Goal: Task Accomplishment & Management: Use online tool/utility

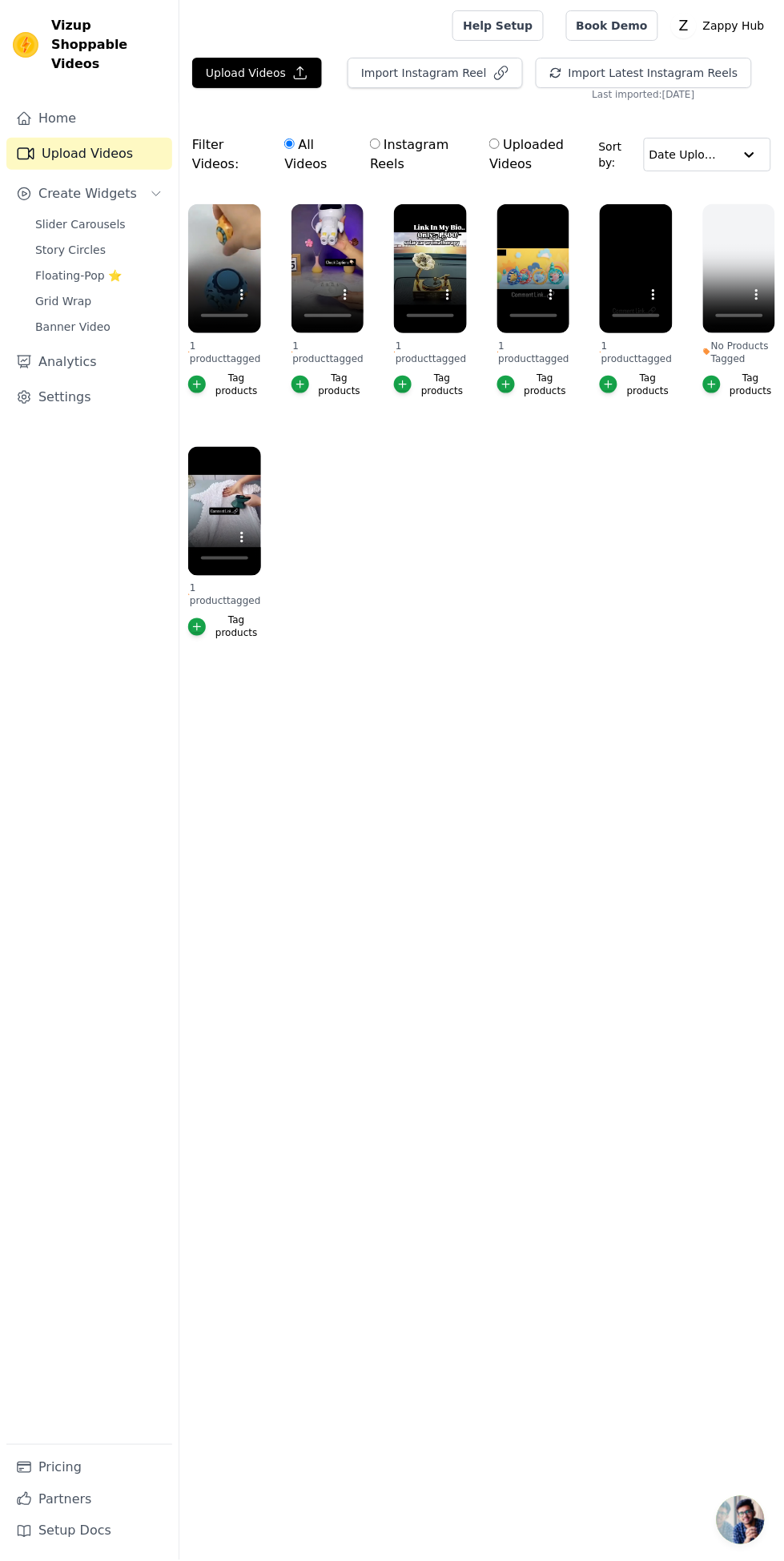
click at [499, 141] on input "Uploaded Videos" at bounding box center [494, 143] width 10 height 10
radio input "true"
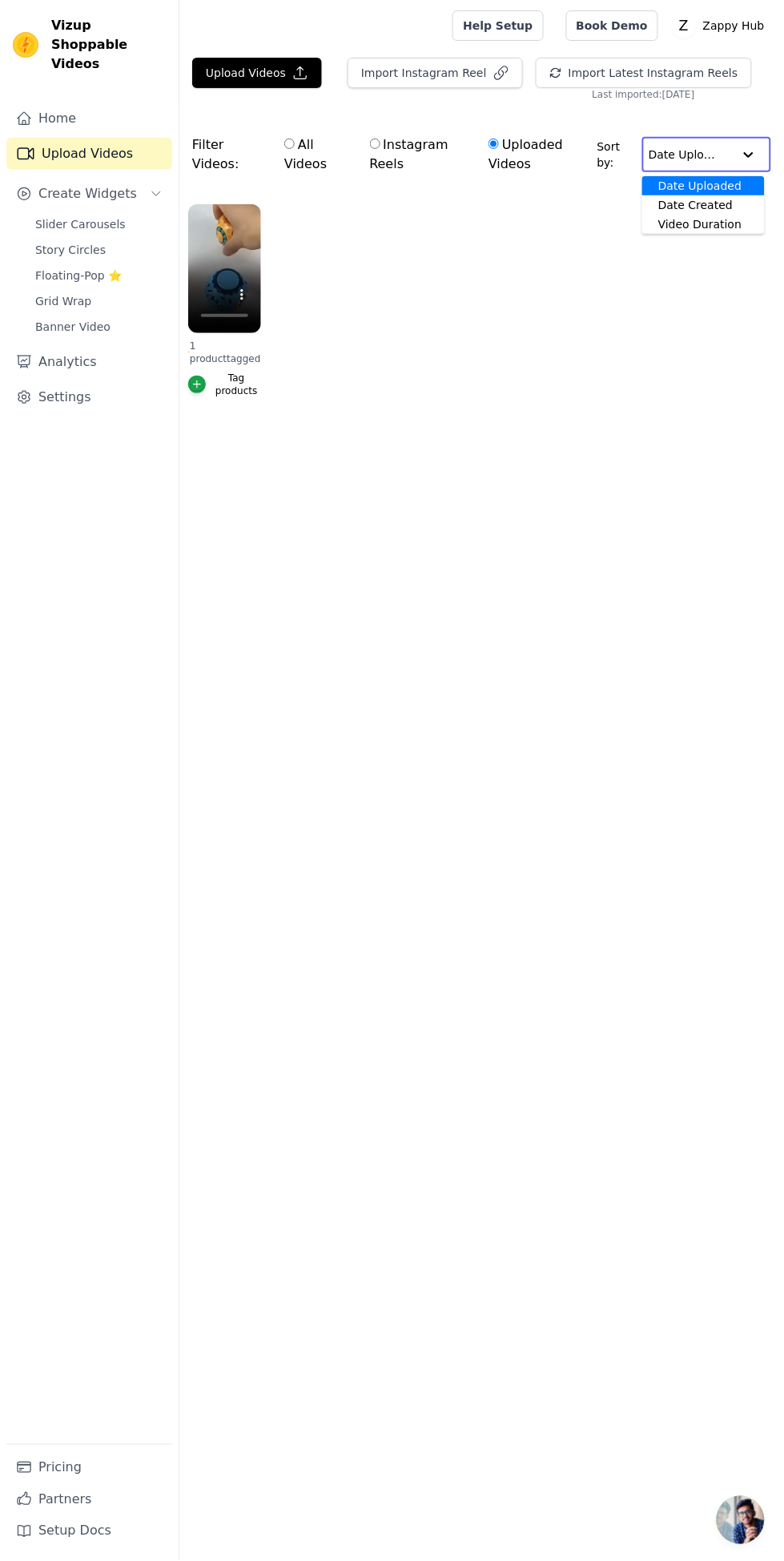
click at [710, 141] on input "text" at bounding box center [691, 154] width 84 height 32
click at [560, 470] on main "Upload Videos Import Instagram Reel Import Latest Instagram Reels Import Latest…" at bounding box center [481, 264] width 605 height 425
click at [256, 64] on button "Upload Videos" at bounding box center [256, 73] width 130 height 31
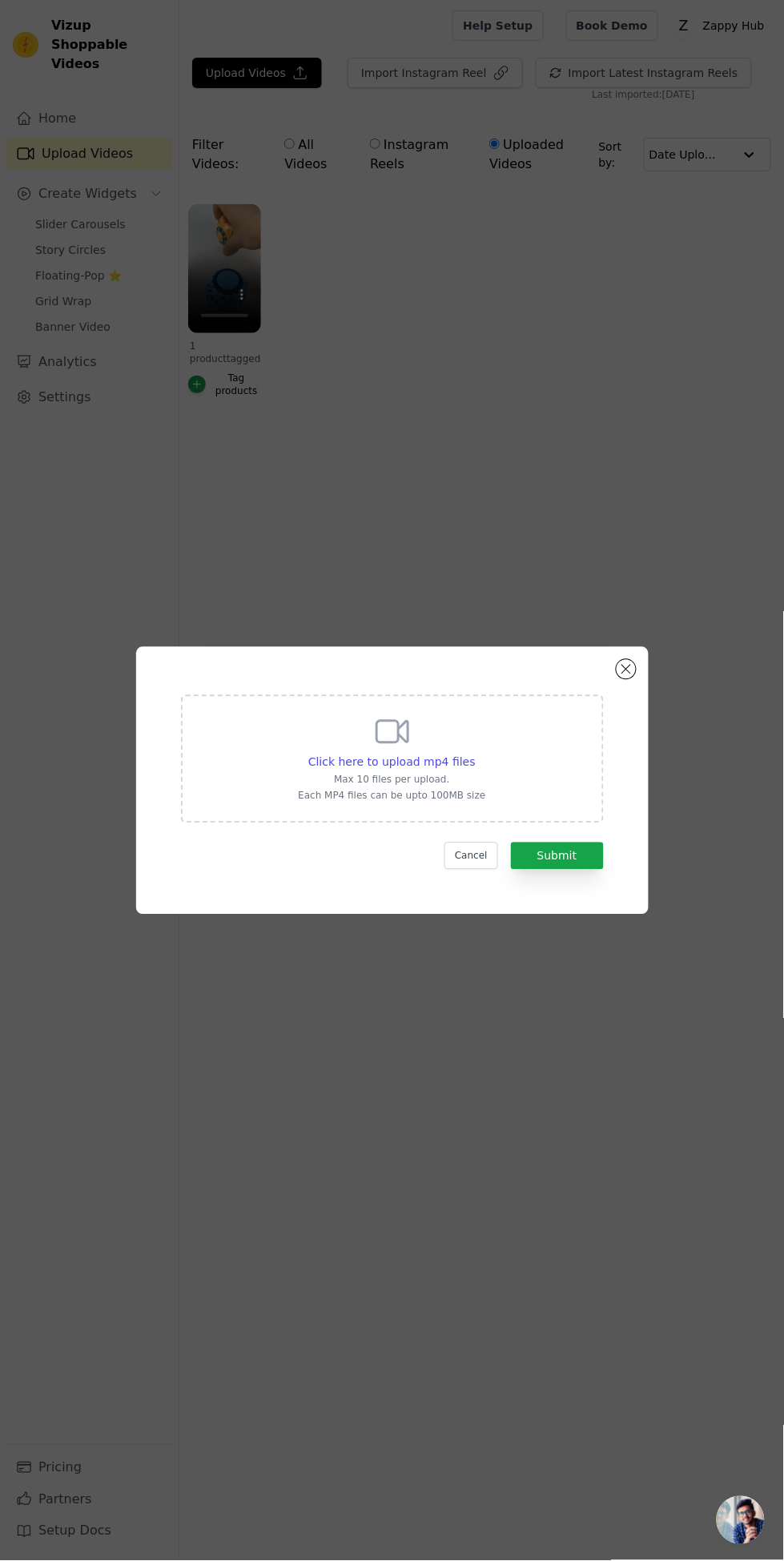
click at [494, 807] on div "Click here to upload mp4 files Max 10 files per upload. Each MP4 files can be u…" at bounding box center [392, 759] width 422 height 128
click at [476, 754] on input "Click here to upload mp4 files Max 10 files per upload. Each MP4 files can be u…" at bounding box center [475, 753] width 1 height 1
type input "C:\fakepath\1000052902.mp4"
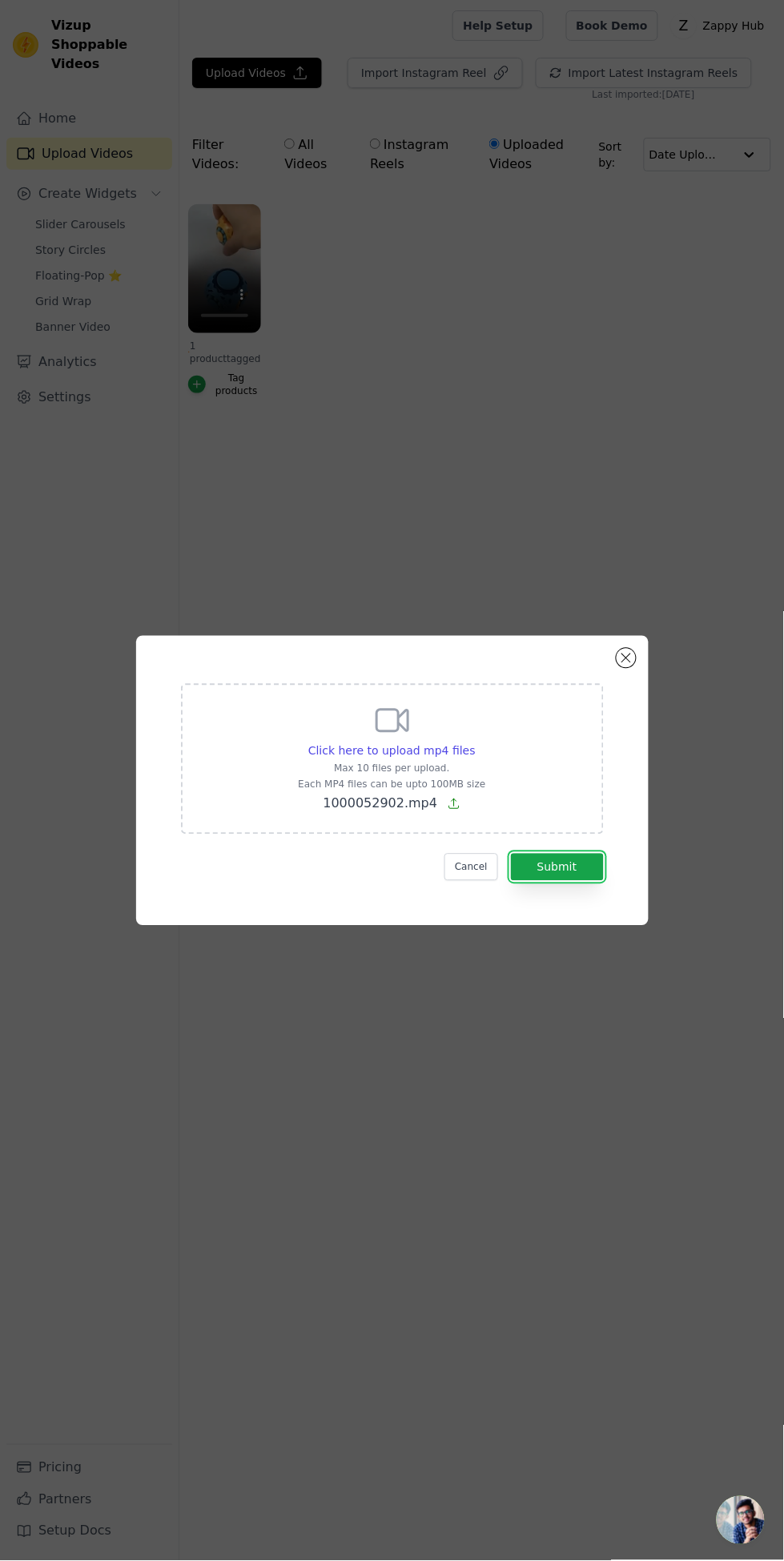
click at [580, 881] on button "Submit" at bounding box center [557, 868] width 92 height 27
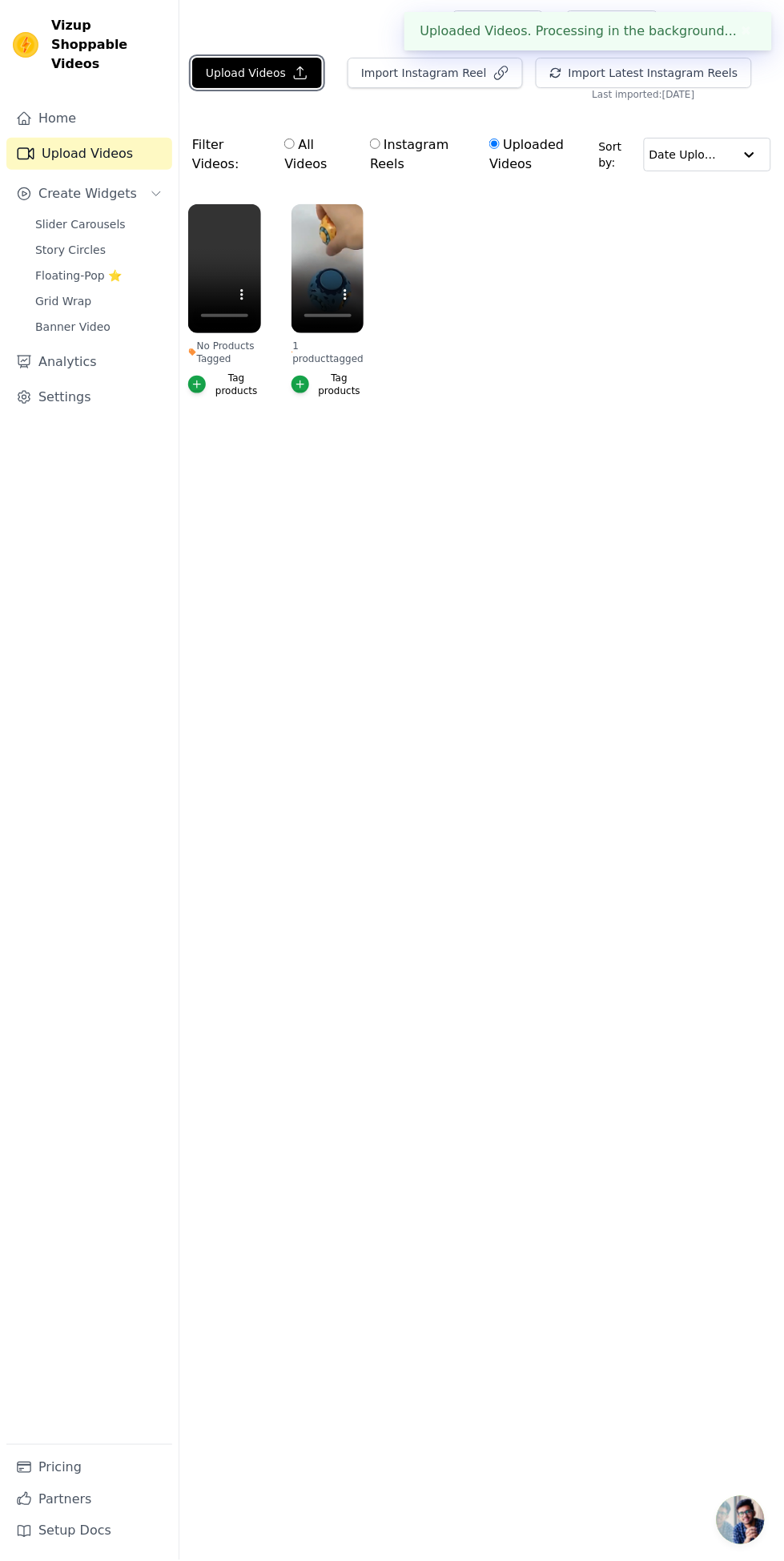
click at [239, 73] on button "Upload Videos" at bounding box center [256, 73] width 130 height 31
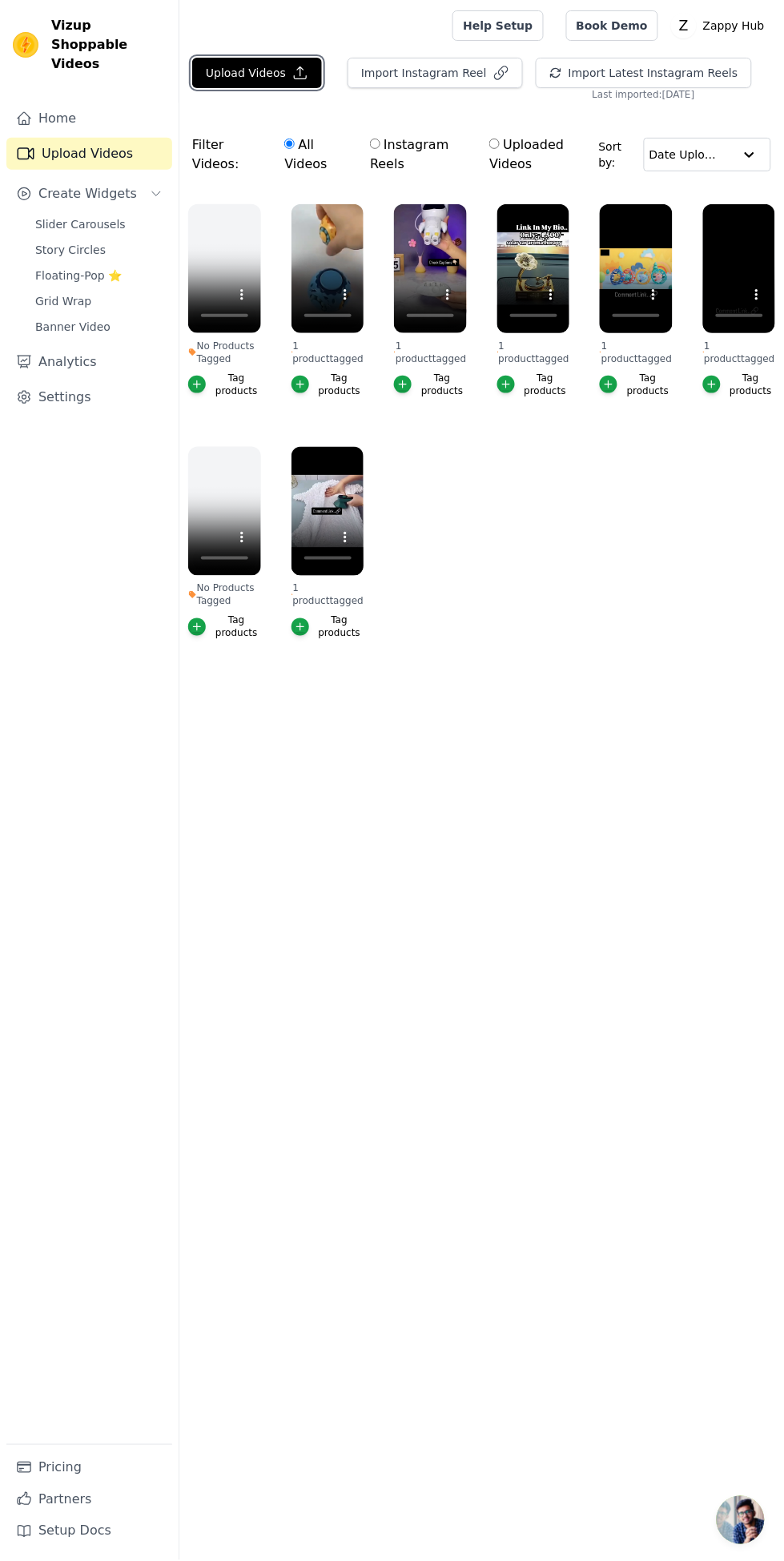
click at [245, 59] on button "Upload Videos" at bounding box center [256, 73] width 130 height 31
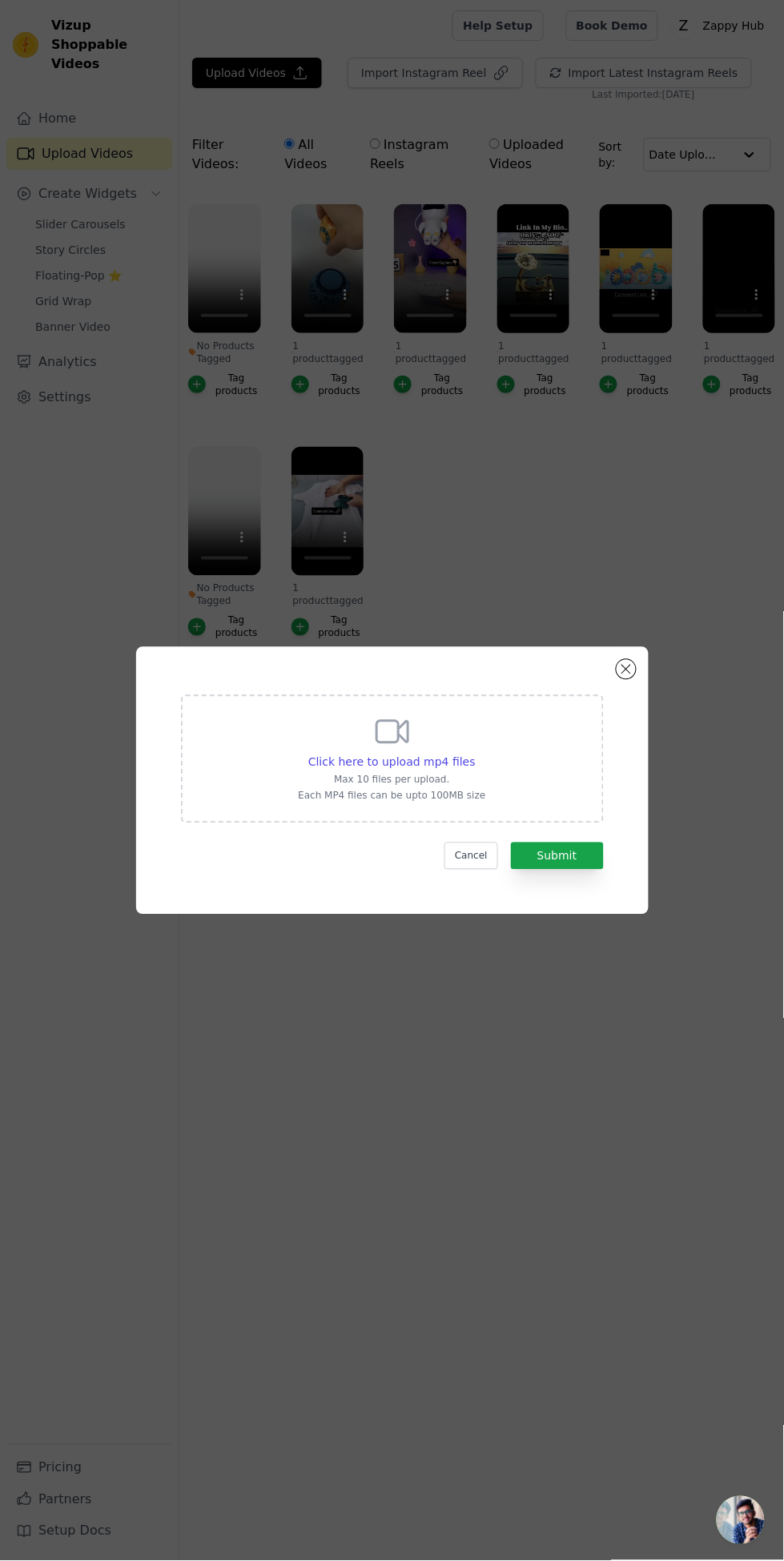
click at [422, 769] on span "Click here to upload mp4 files" at bounding box center [392, 762] width 168 height 13
click at [475, 754] on input "Click here to upload mp4 files Max 10 files per upload. Each MP4 files can be u…" at bounding box center [475, 753] width 1 height 1
type input "C:\fakepath\1000052211.mp4"
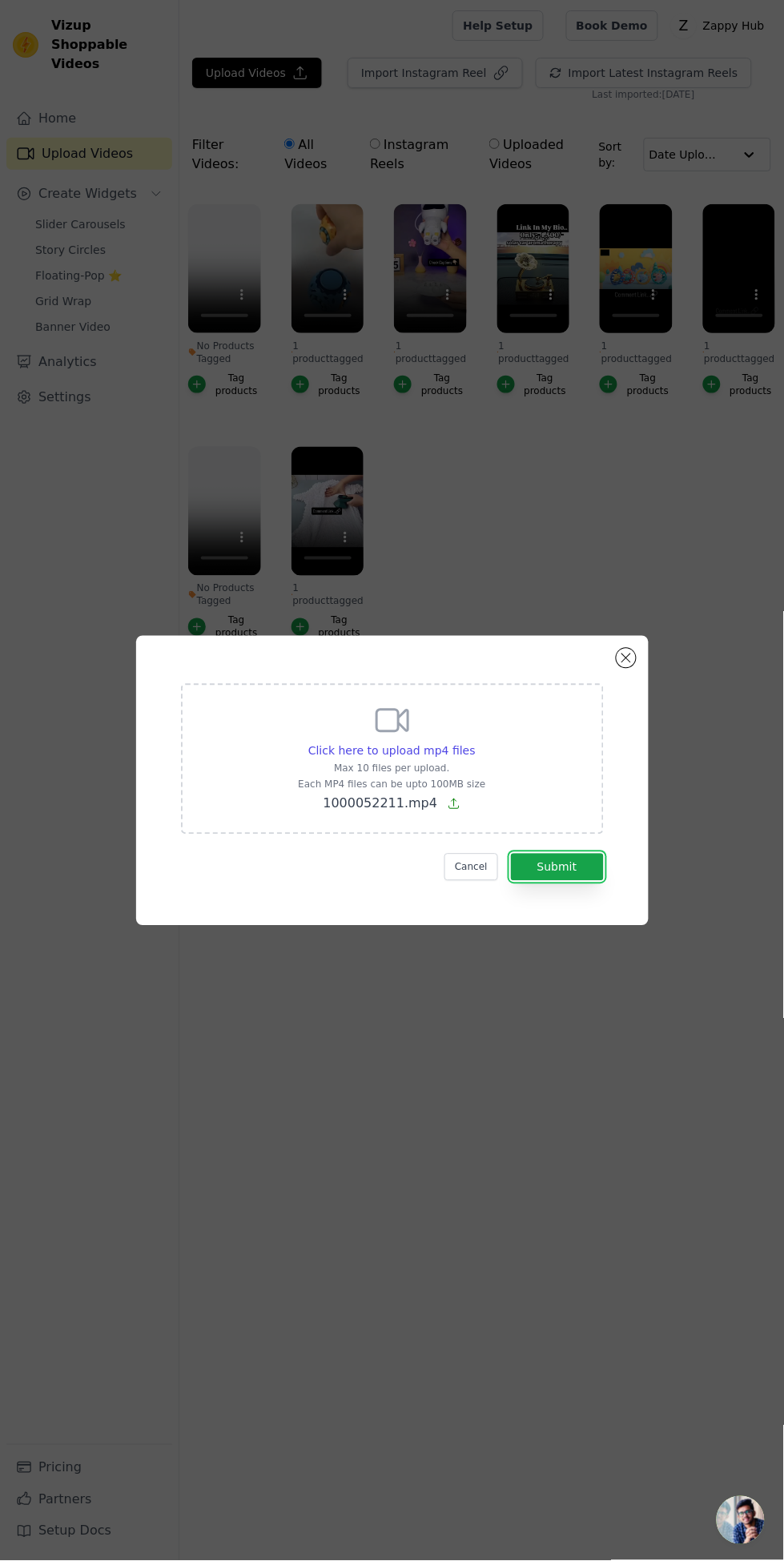
click at [573, 881] on button "Submit" at bounding box center [557, 868] width 92 height 27
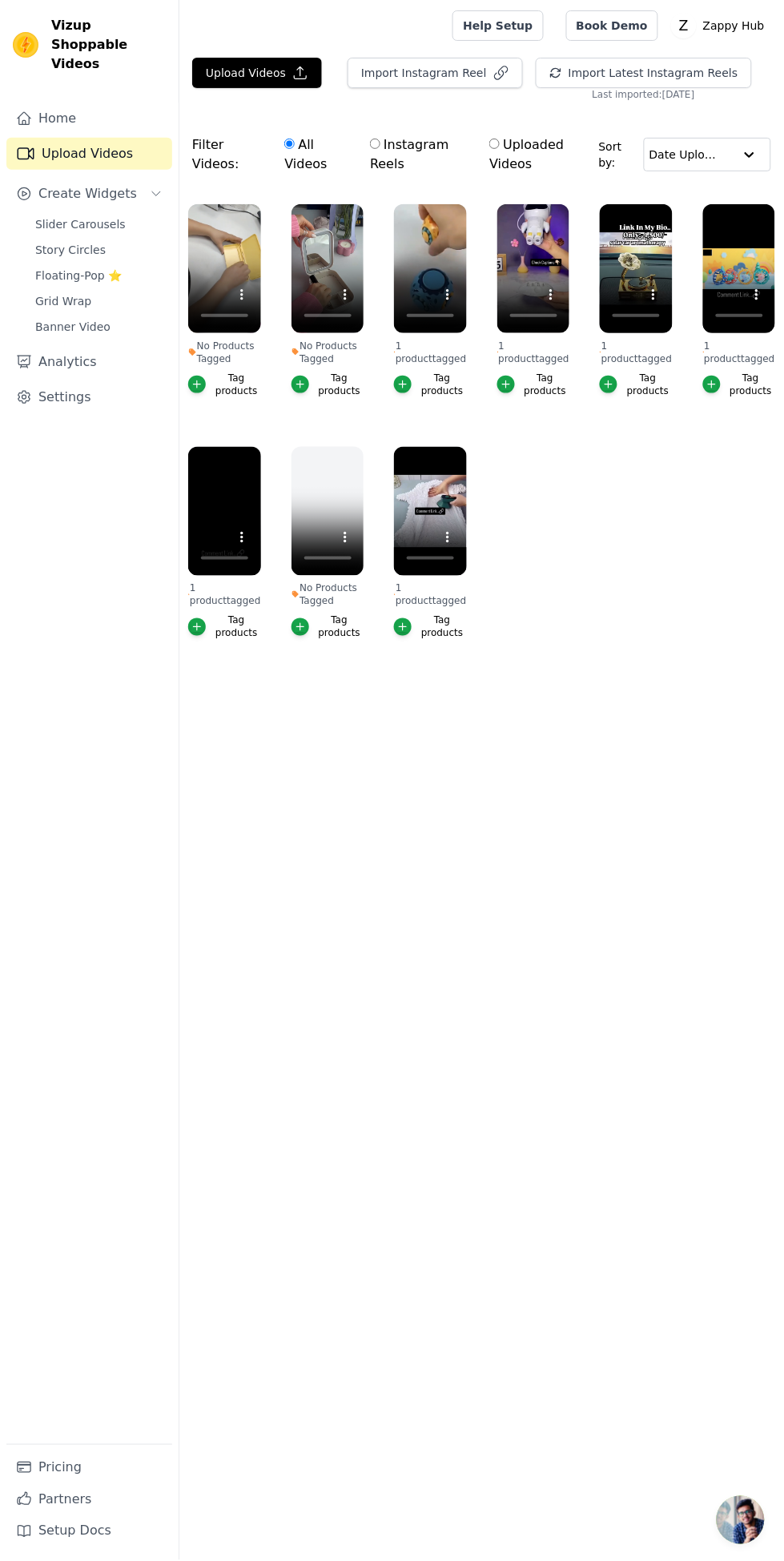
click at [518, 112] on div "Upload Videos Import Instagram Reel Import Latest Instagram Reels Import Latest…" at bounding box center [481, 369] width 605 height 623
click at [499, 139] on input "Uploaded Videos" at bounding box center [494, 143] width 10 height 10
radio input "true"
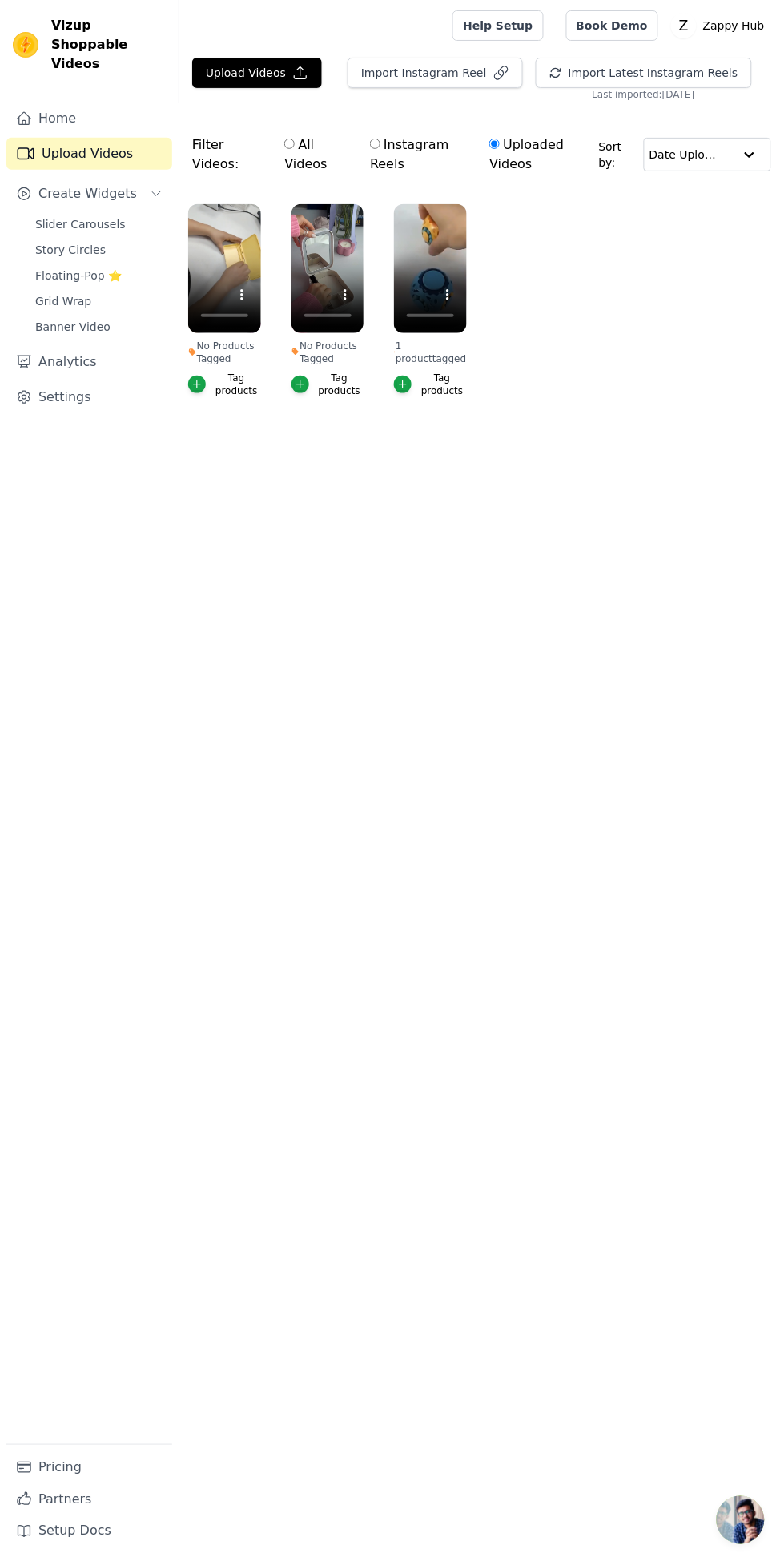
click at [280, 112] on div "Upload Videos Import Instagram Reel Import Latest Instagram Reels Import Latest…" at bounding box center [481, 248] width 605 height 381
click at [285, 141] on input "All Videos" at bounding box center [289, 143] width 10 height 10
radio input "true"
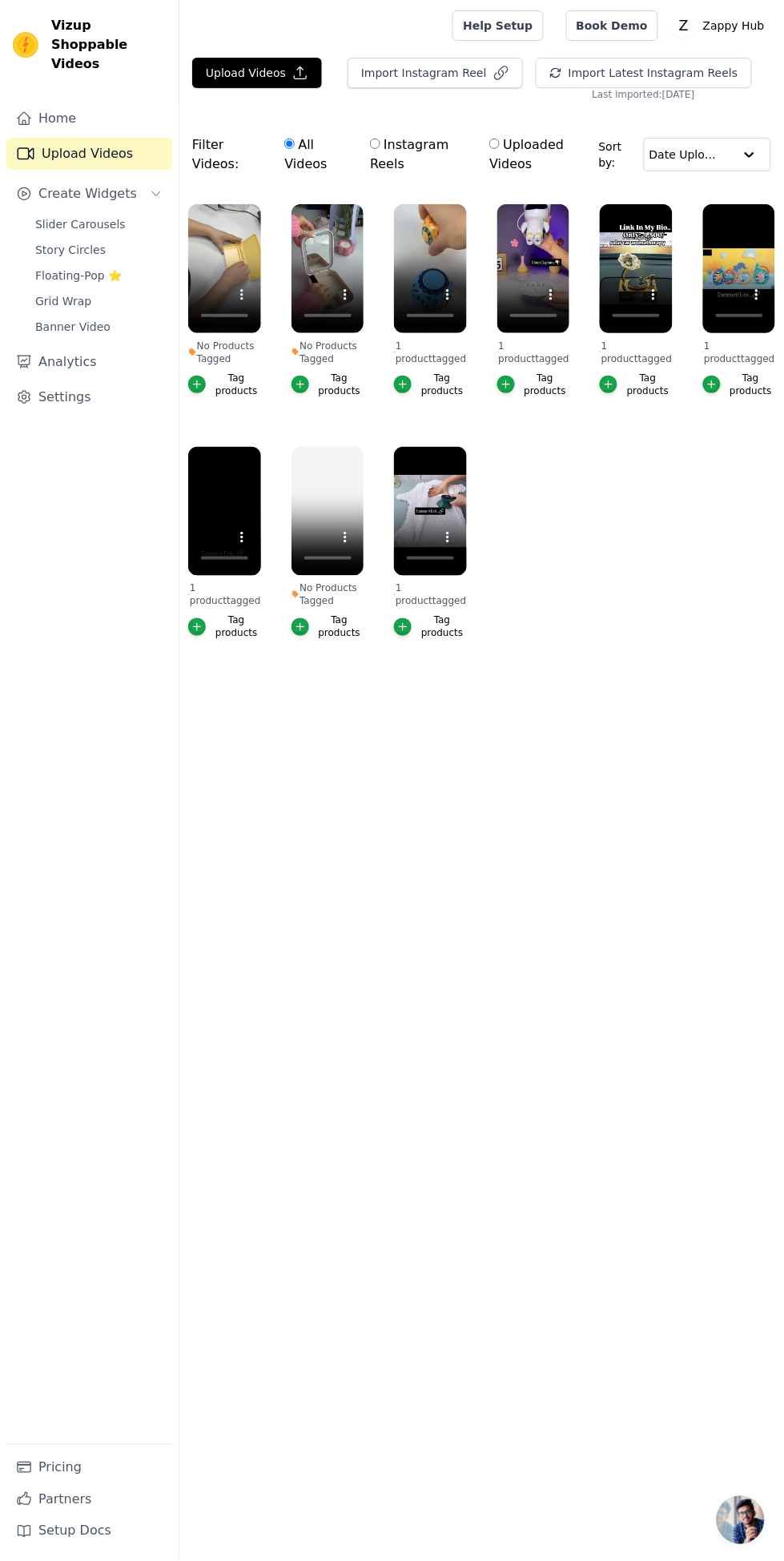
click at [433, 33] on div at bounding box center [313, 25] width 241 height 52
click at [421, 73] on button "Import Instagram Reel" at bounding box center [434, 73] width 175 height 31
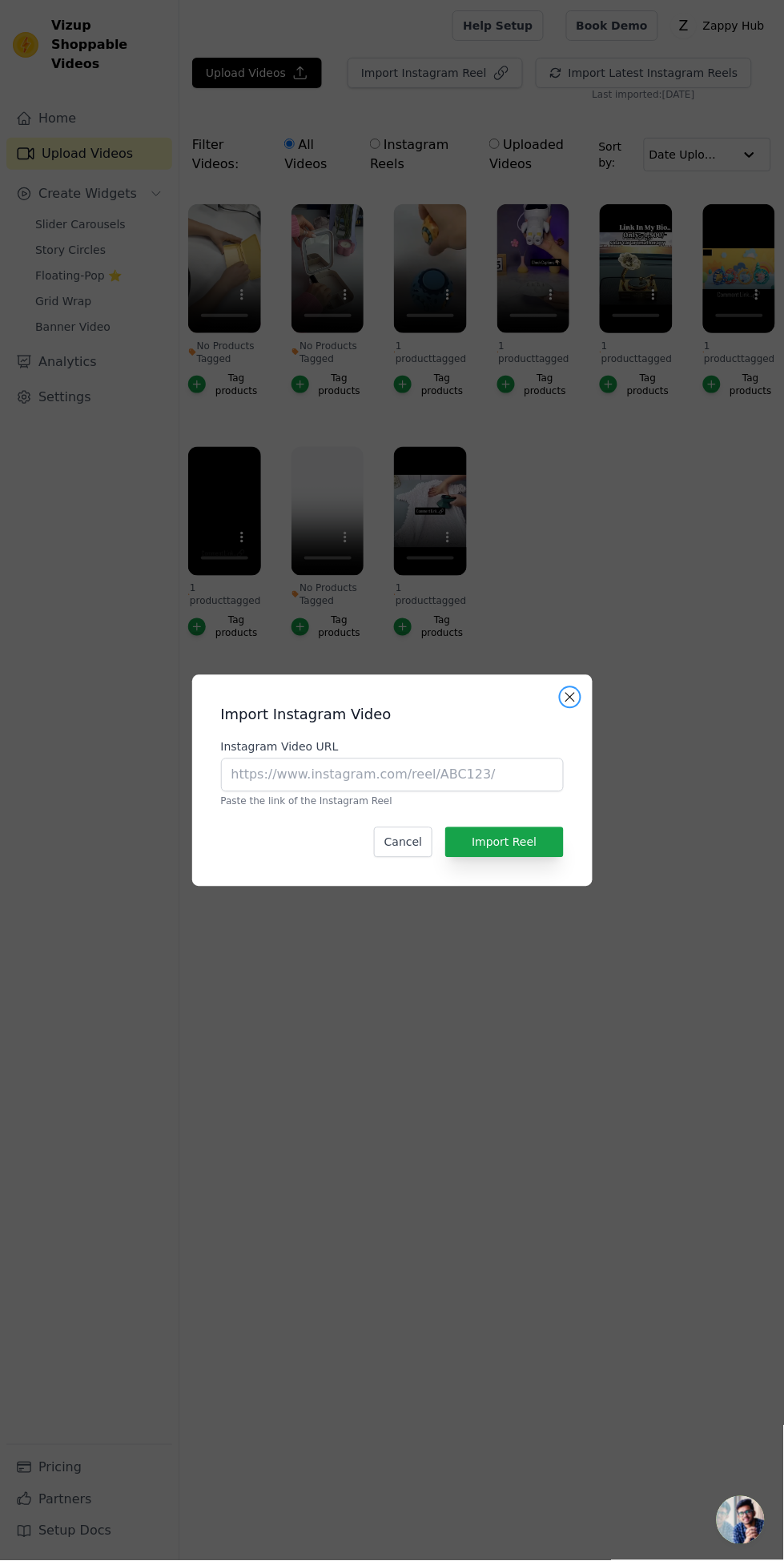
click at [570, 707] on button "Close modal" at bounding box center [569, 697] width 19 height 19
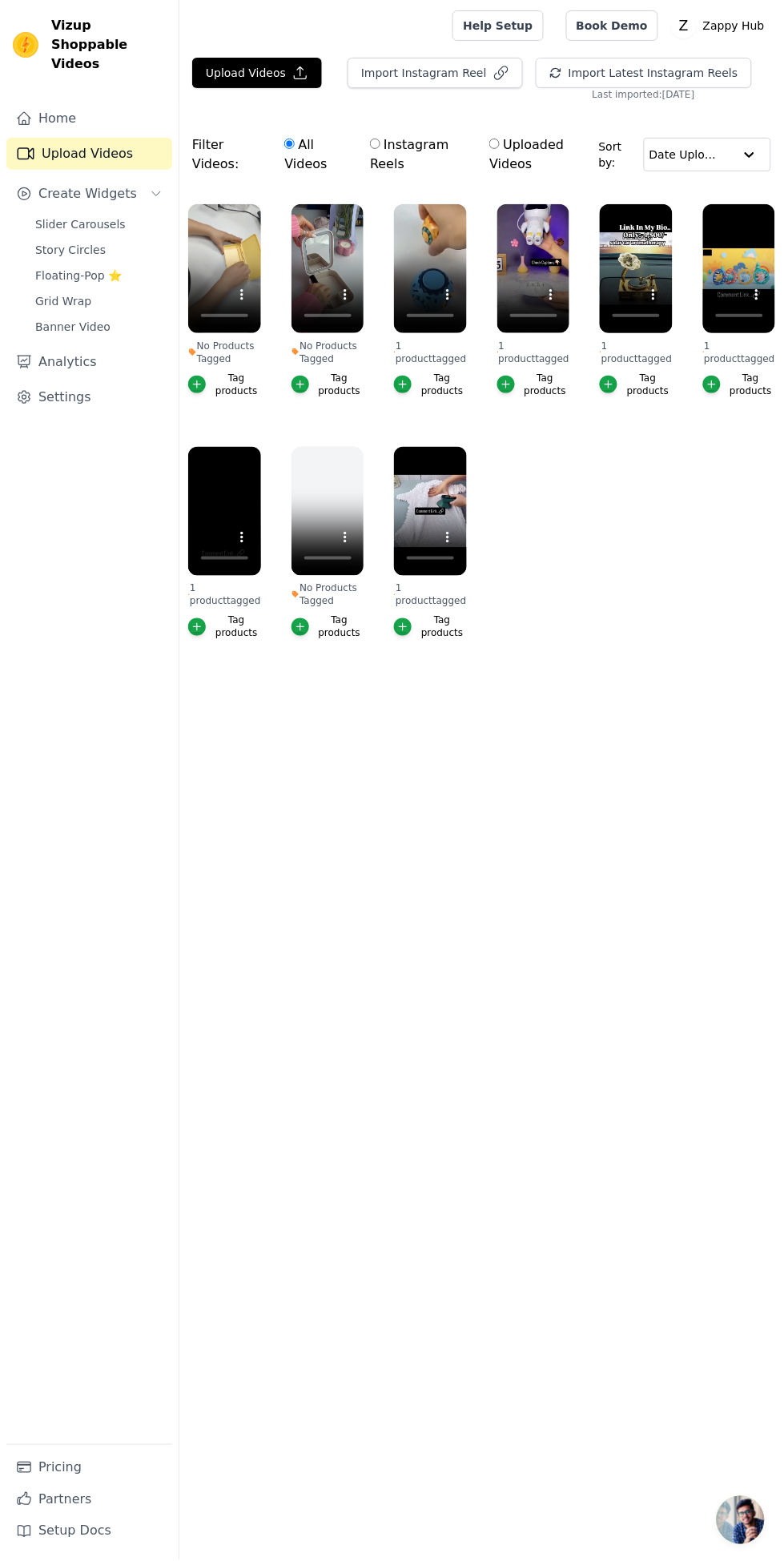
click at [379, 139] on input "Instagram Reels" at bounding box center [374, 143] width 10 height 10
radio input "true"
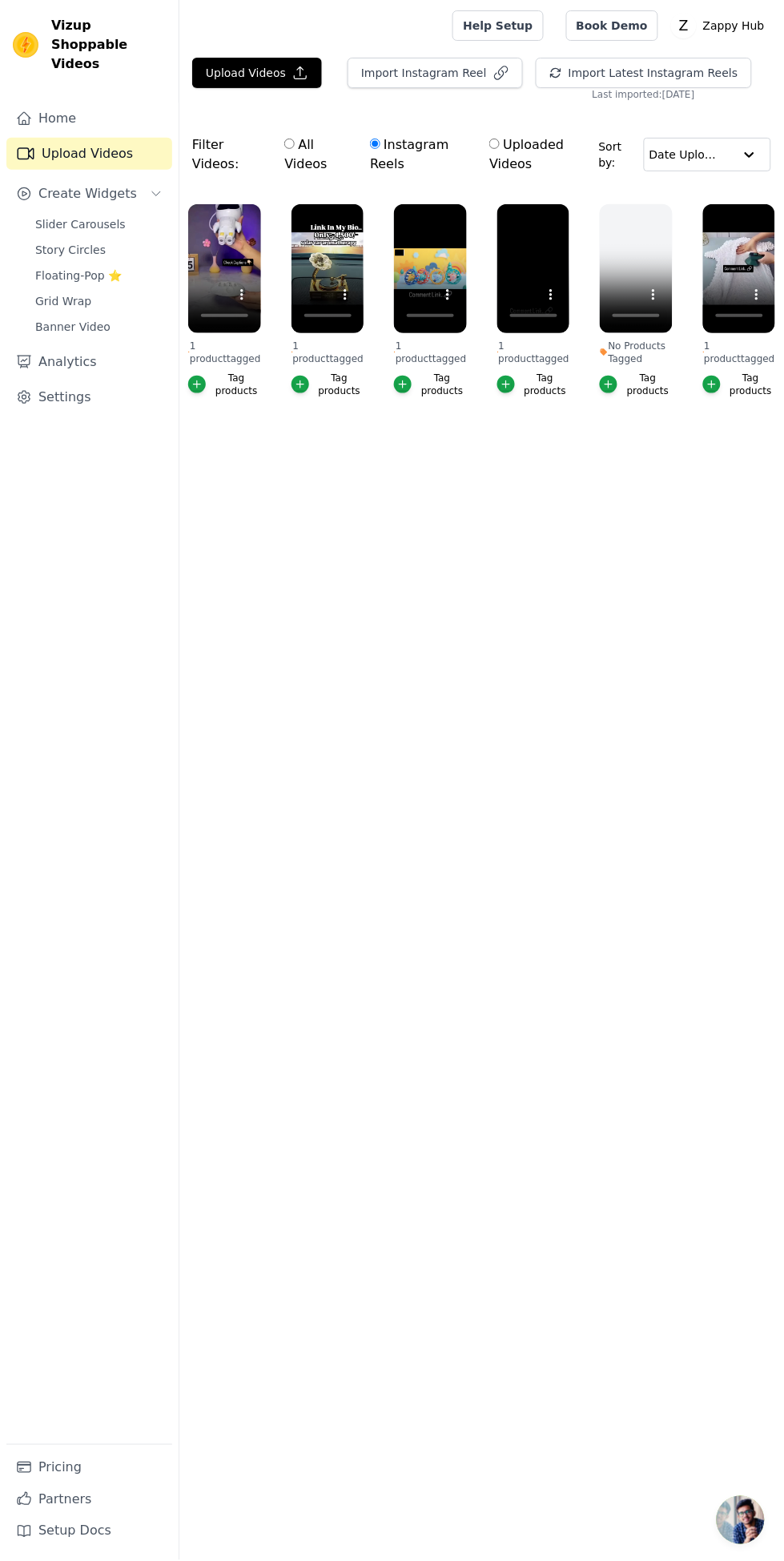
click at [107, 184] on span "Create Widgets" at bounding box center [87, 193] width 99 height 19
click at [119, 141] on link "Upload Videos" at bounding box center [89, 153] width 166 height 32
click at [100, 184] on span "Create Widgets" at bounding box center [87, 193] width 99 height 19
click at [111, 217] on span "Slider Carousels" at bounding box center [81, 225] width 91 height 16
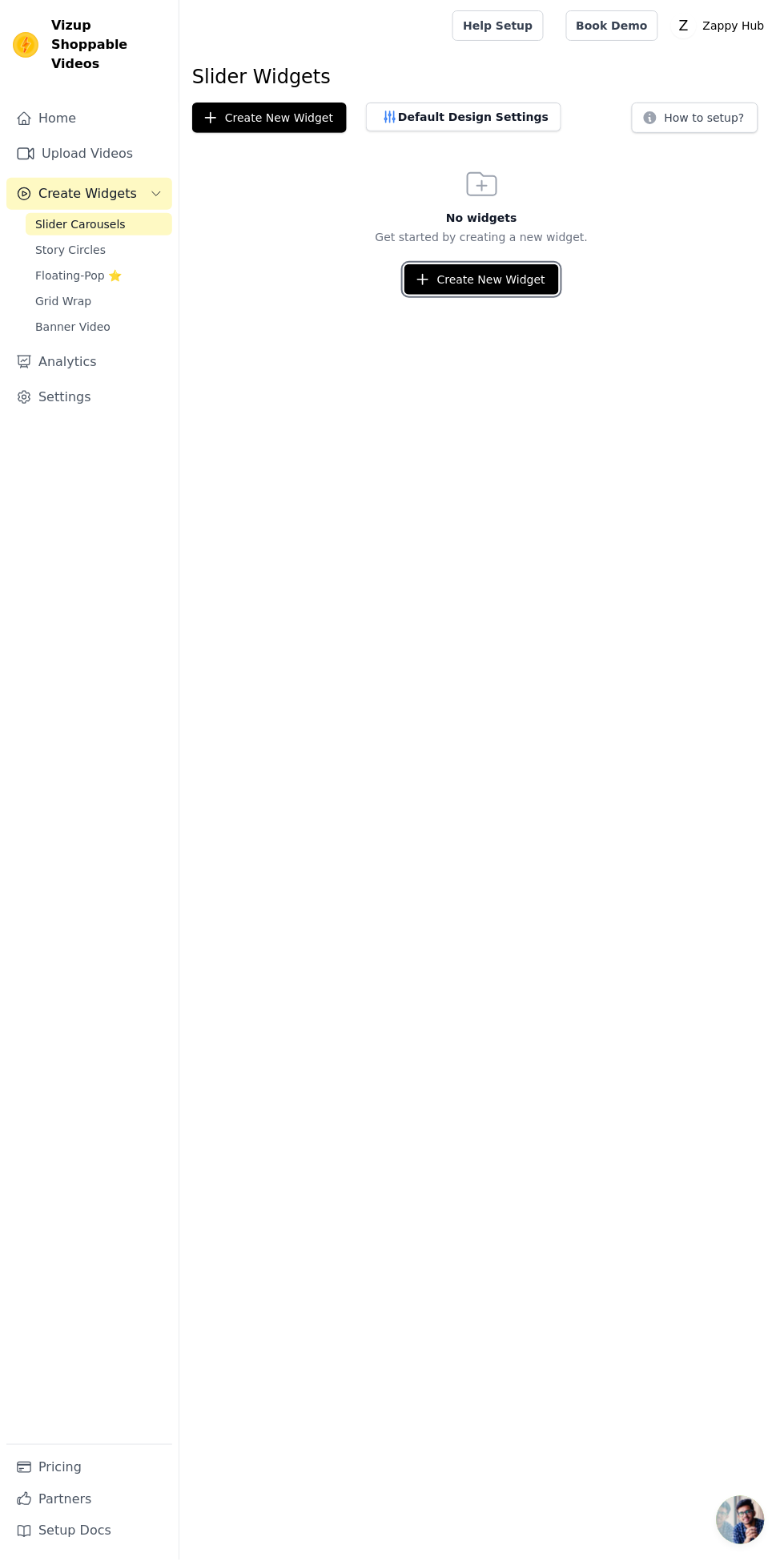
click at [506, 278] on button "Create New Widget" at bounding box center [481, 280] width 155 height 31
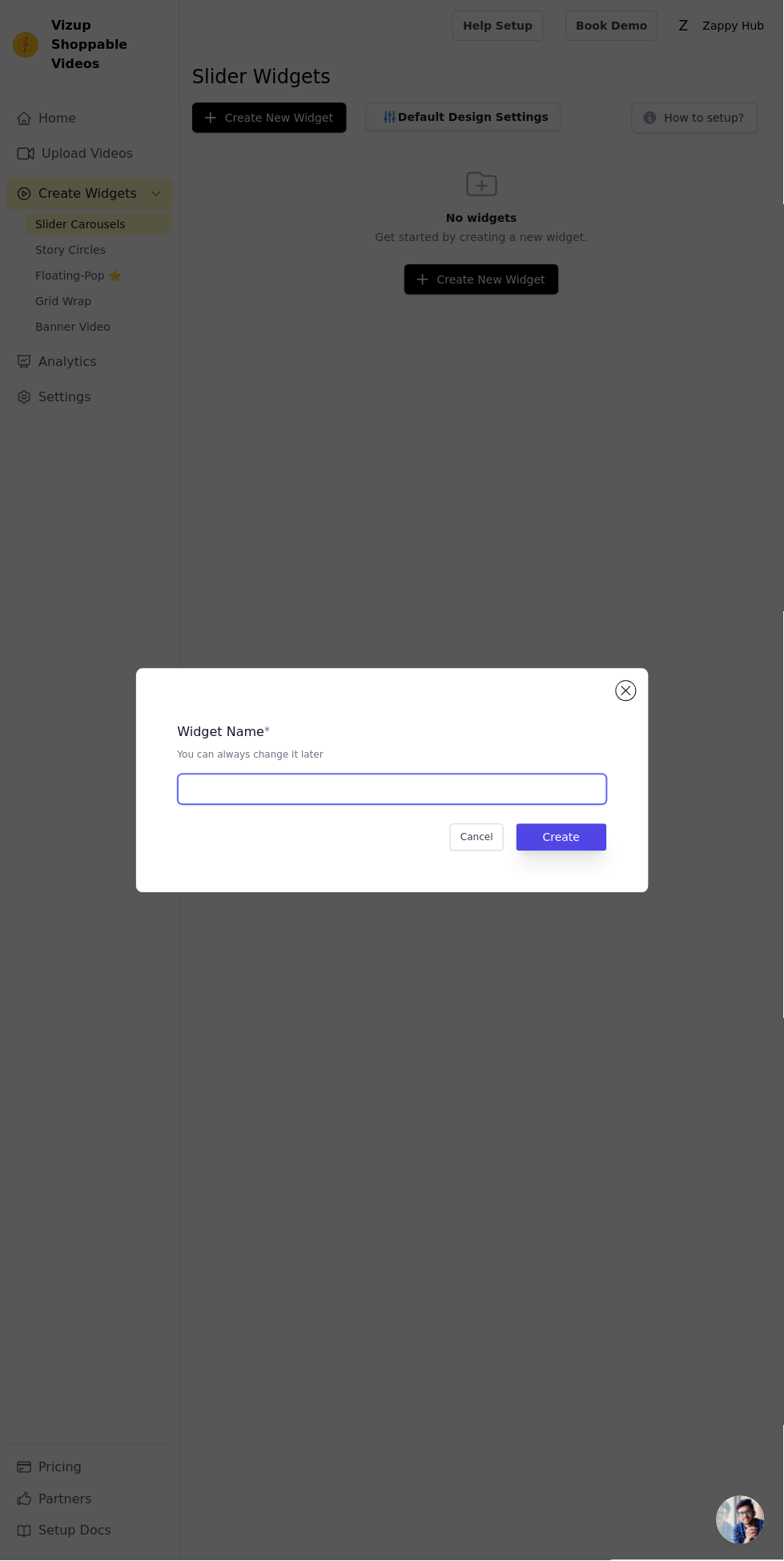
click at [529, 805] on input "text" at bounding box center [392, 790] width 430 height 31
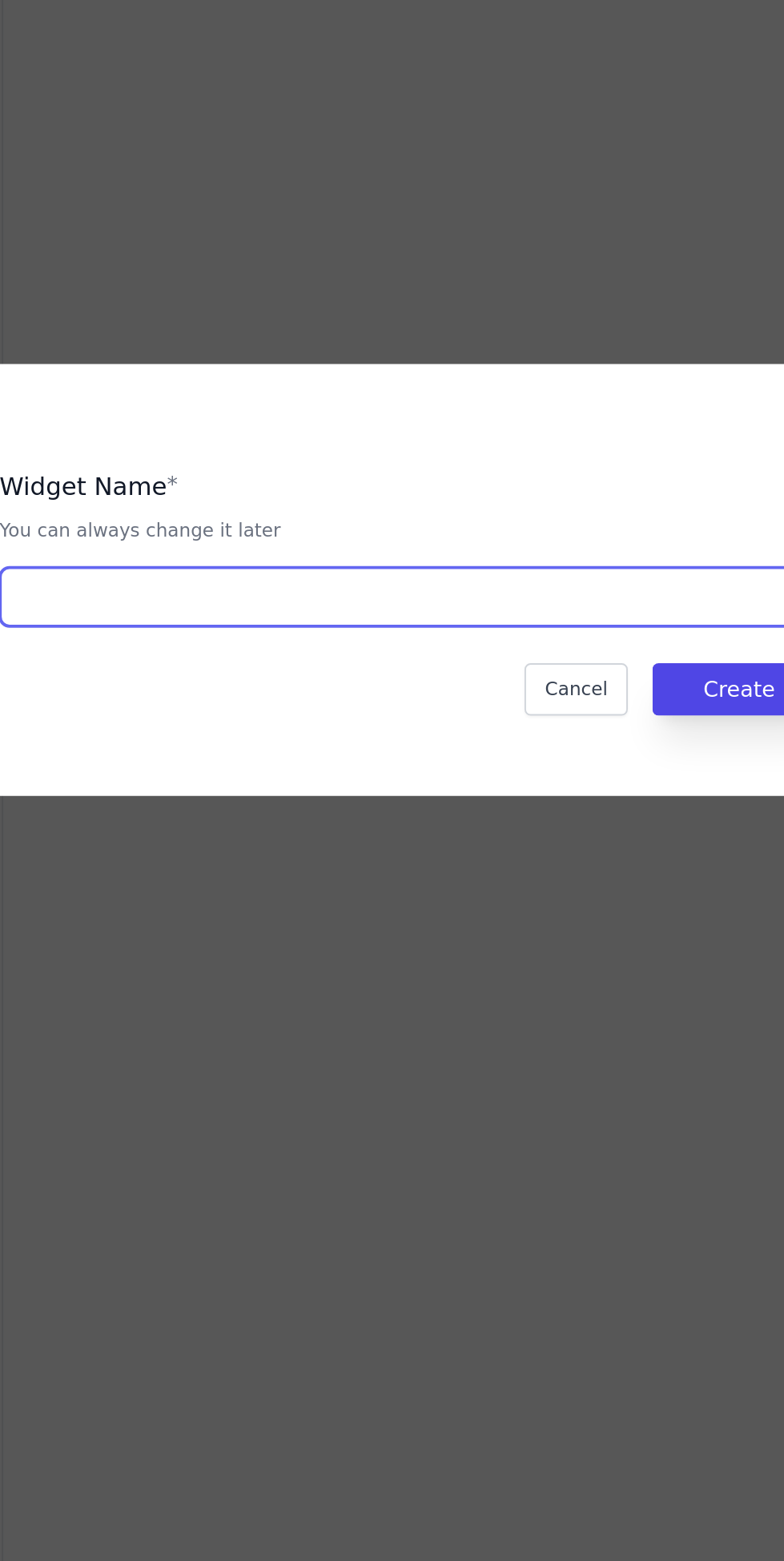
type input "Zappy"
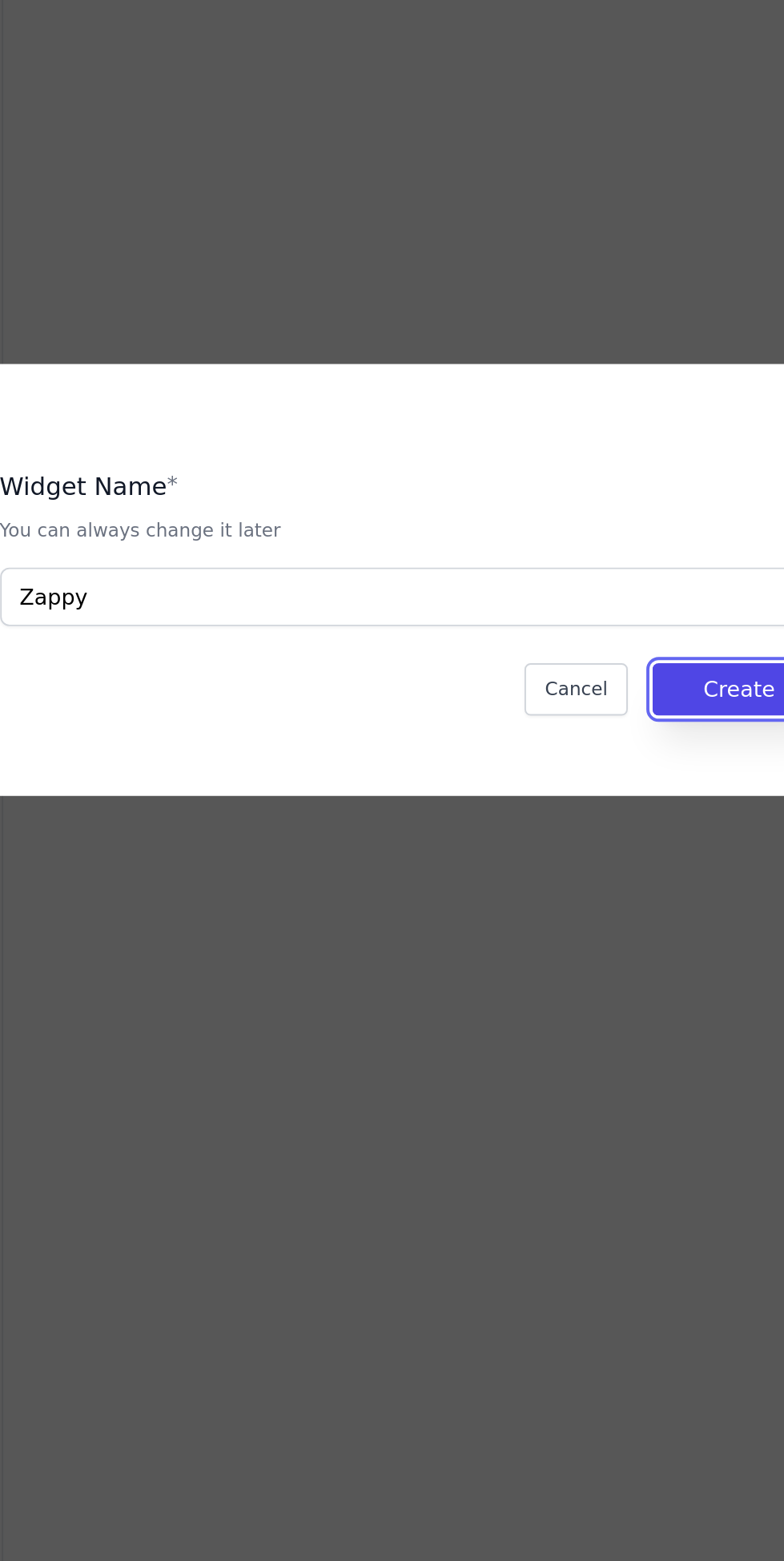
click at [571, 851] on button "Create" at bounding box center [562, 838] width 91 height 27
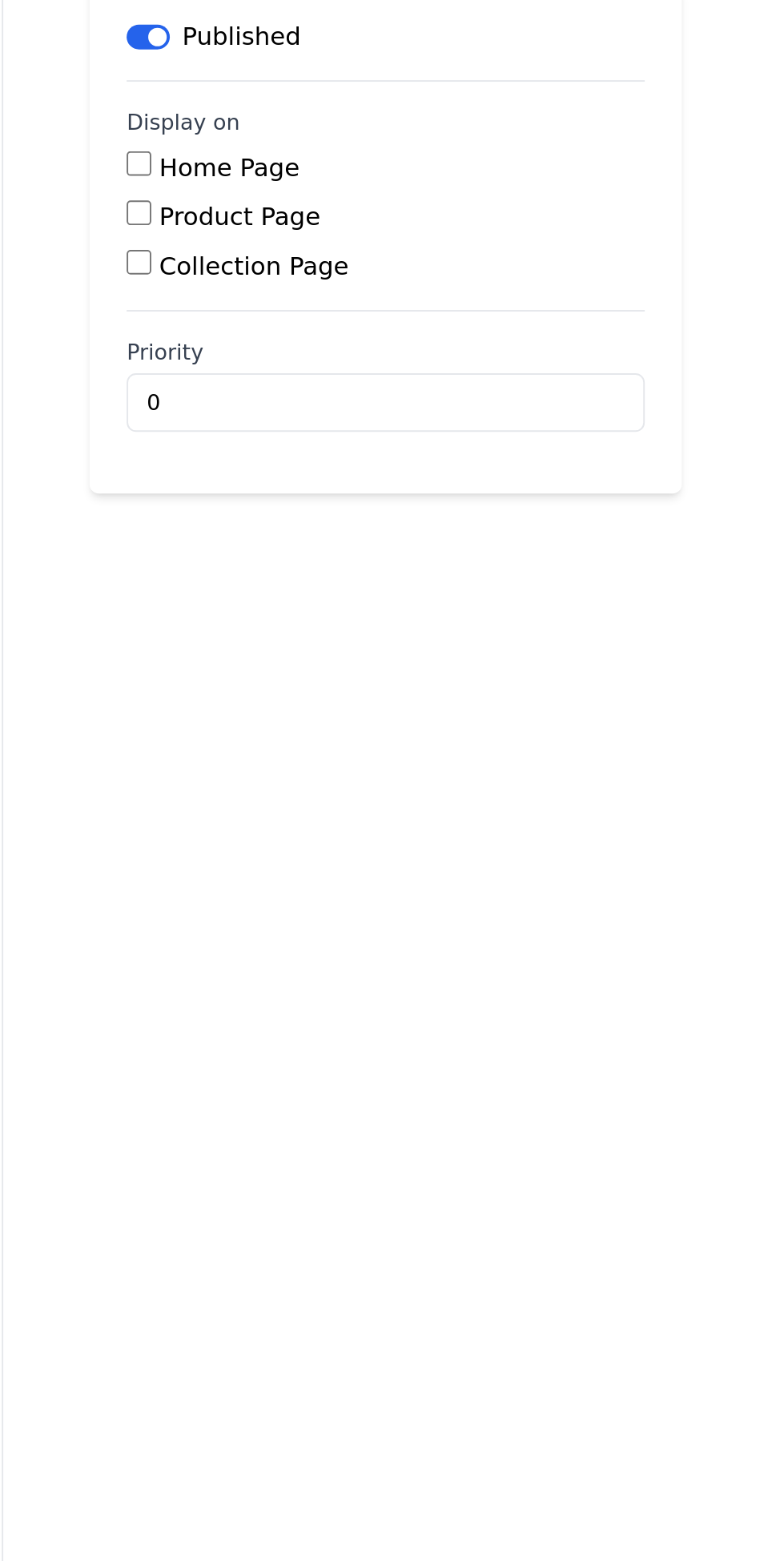
click at [251, 561] on input "Home Page" at bounding box center [250, 565] width 13 height 13
checkbox input "true"
click at [249, 587] on input "Product Page" at bounding box center [250, 590] width 13 height 13
checkbox input "true"
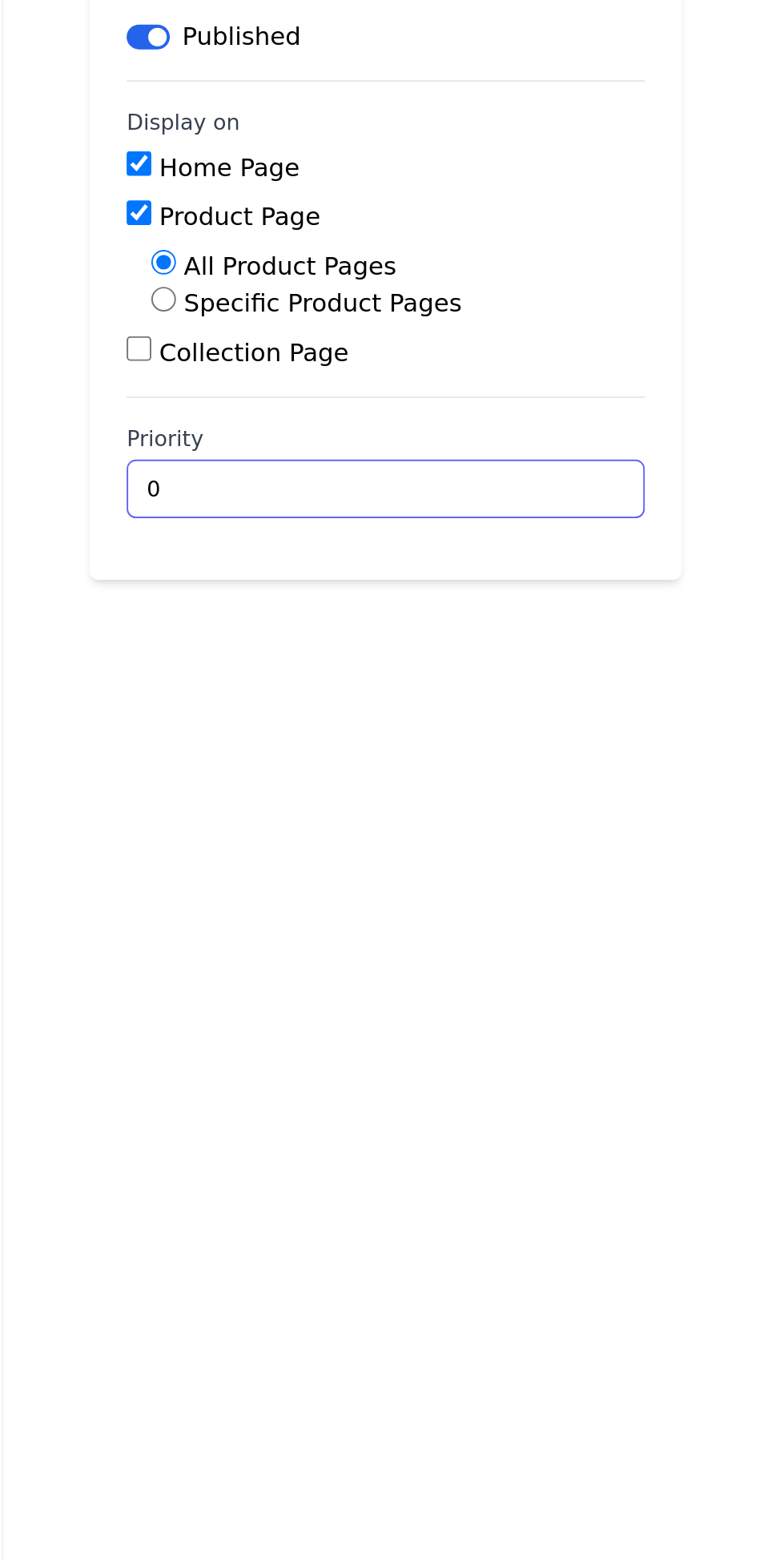
click at [389, 737] on input "0" at bounding box center [378, 734] width 269 height 31
type input "0"
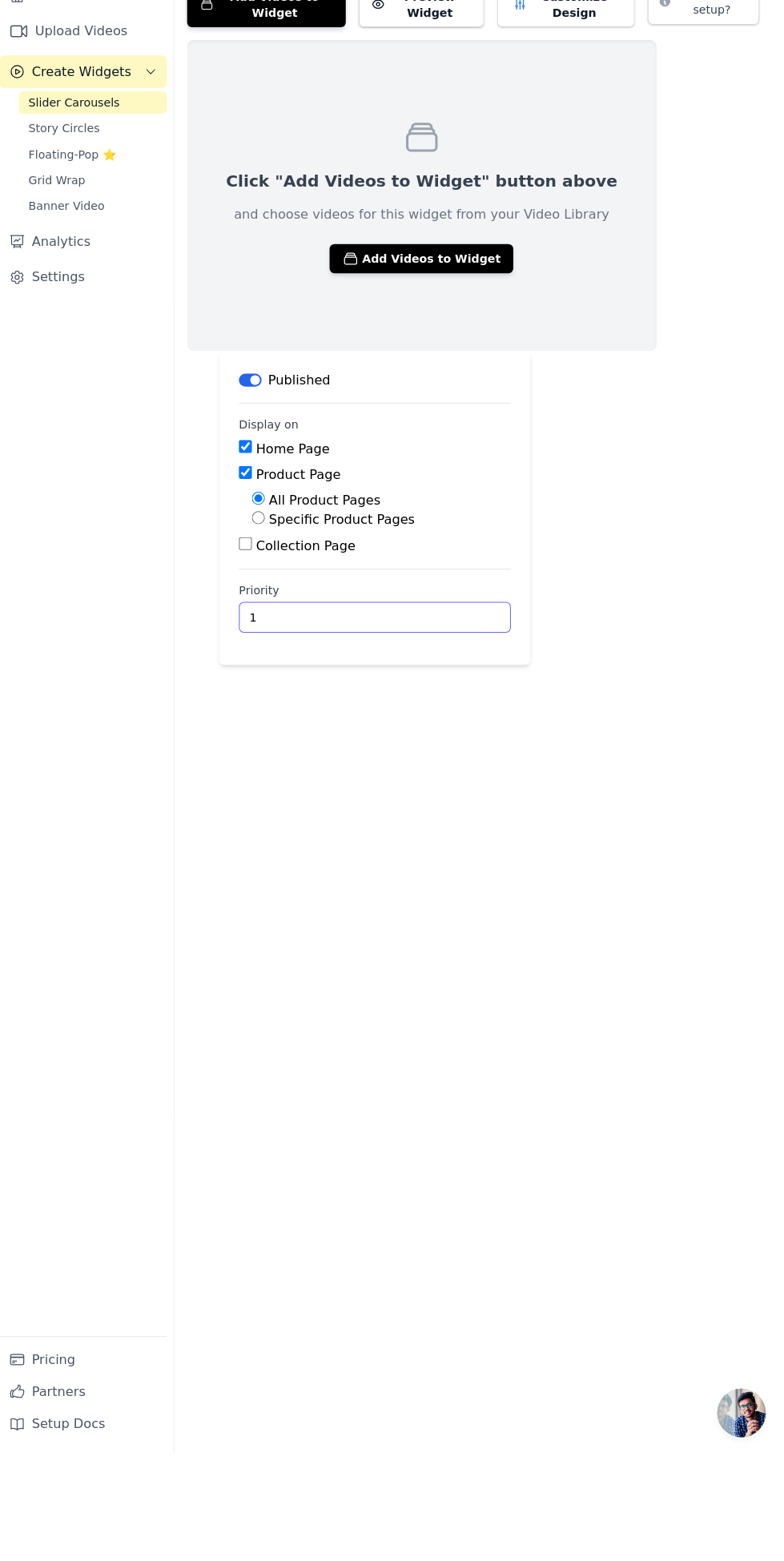
type input "1"
click at [415, 378] on button "Add Videos to Widget" at bounding box center [424, 379] width 182 height 29
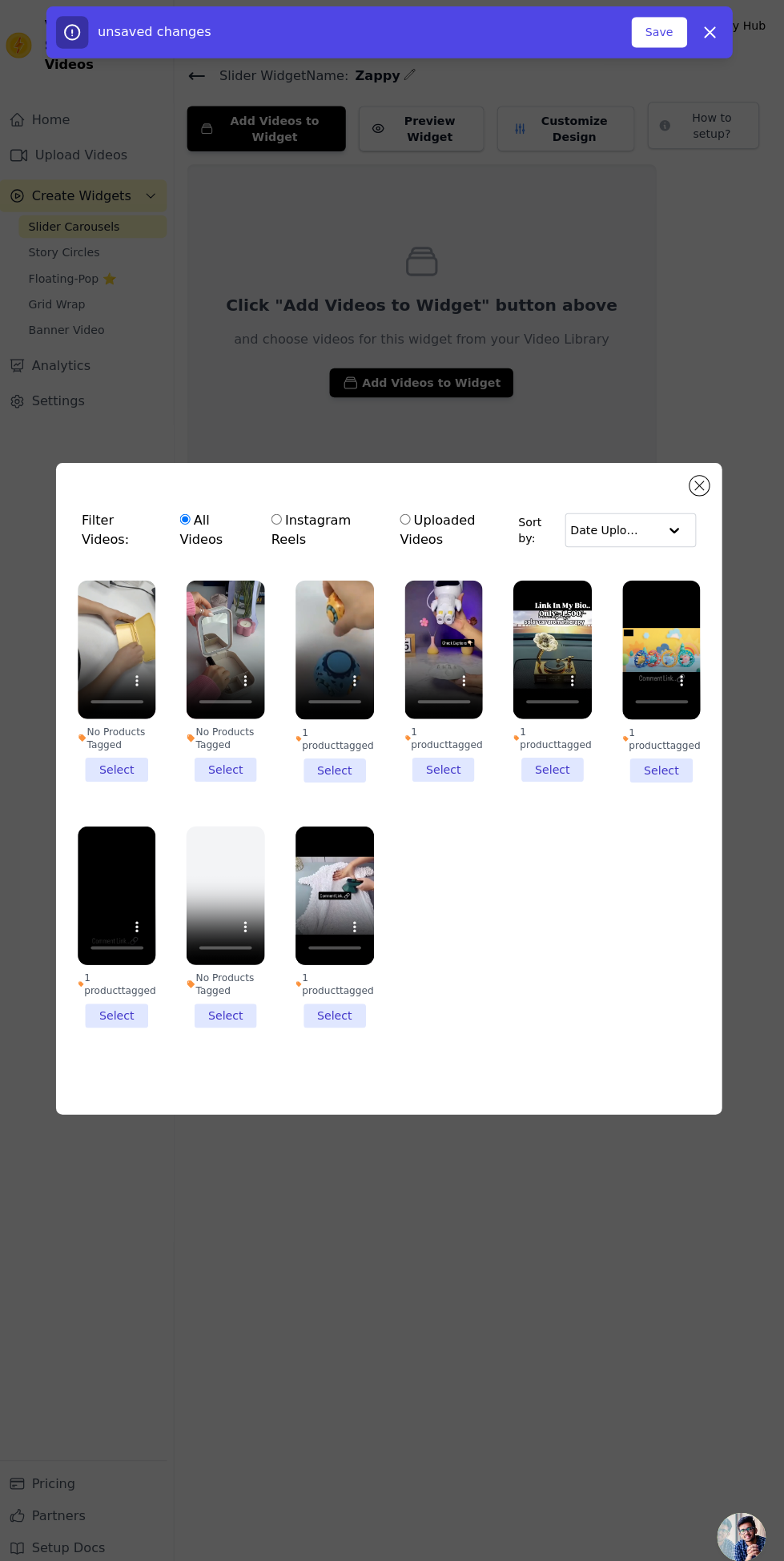
click at [121, 774] on li "No Products Tagged Select" at bounding box center [123, 674] width 78 height 200
click at [0, 0] on input "No Products Tagged Select" at bounding box center [0, 0] width 0 height 0
click at [131, 764] on li "No Products Tagged Deselect" at bounding box center [122, 674] width 70 height 180
click at [0, 0] on input "No Products Tagged Deselect" at bounding box center [0, 0] width 0 height 0
click at [463, 774] on li "1 product tagged Select" at bounding box center [447, 674] width 78 height 200
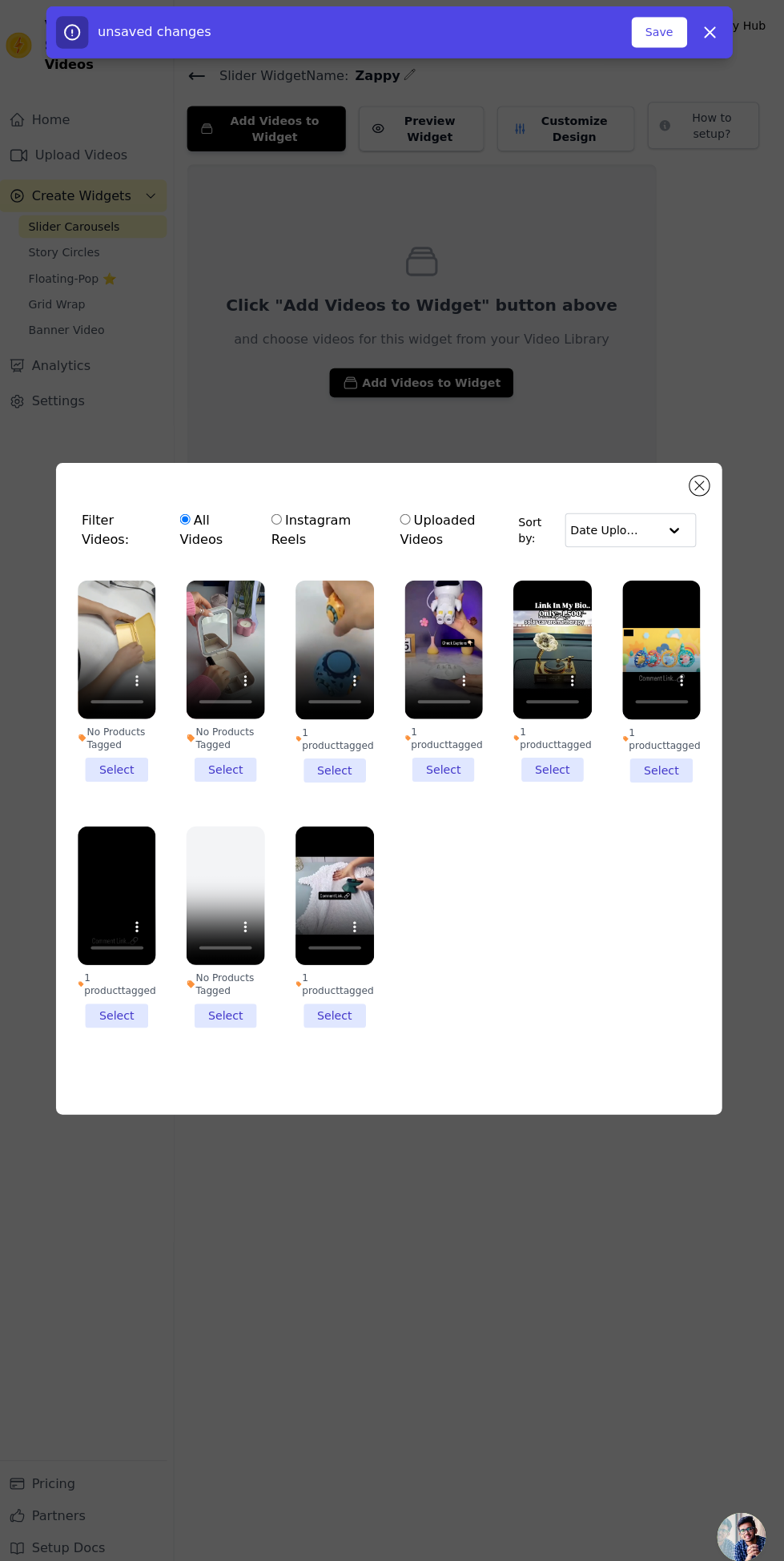
click at [0, 0] on input "1 product tagged Select" at bounding box center [0, 0] width 0 height 0
click at [235, 774] on li "No Products Tagged Select" at bounding box center [230, 674] width 78 height 200
click at [0, 0] on input "No Products Tagged Select" at bounding box center [0, 0] width 0 height 0
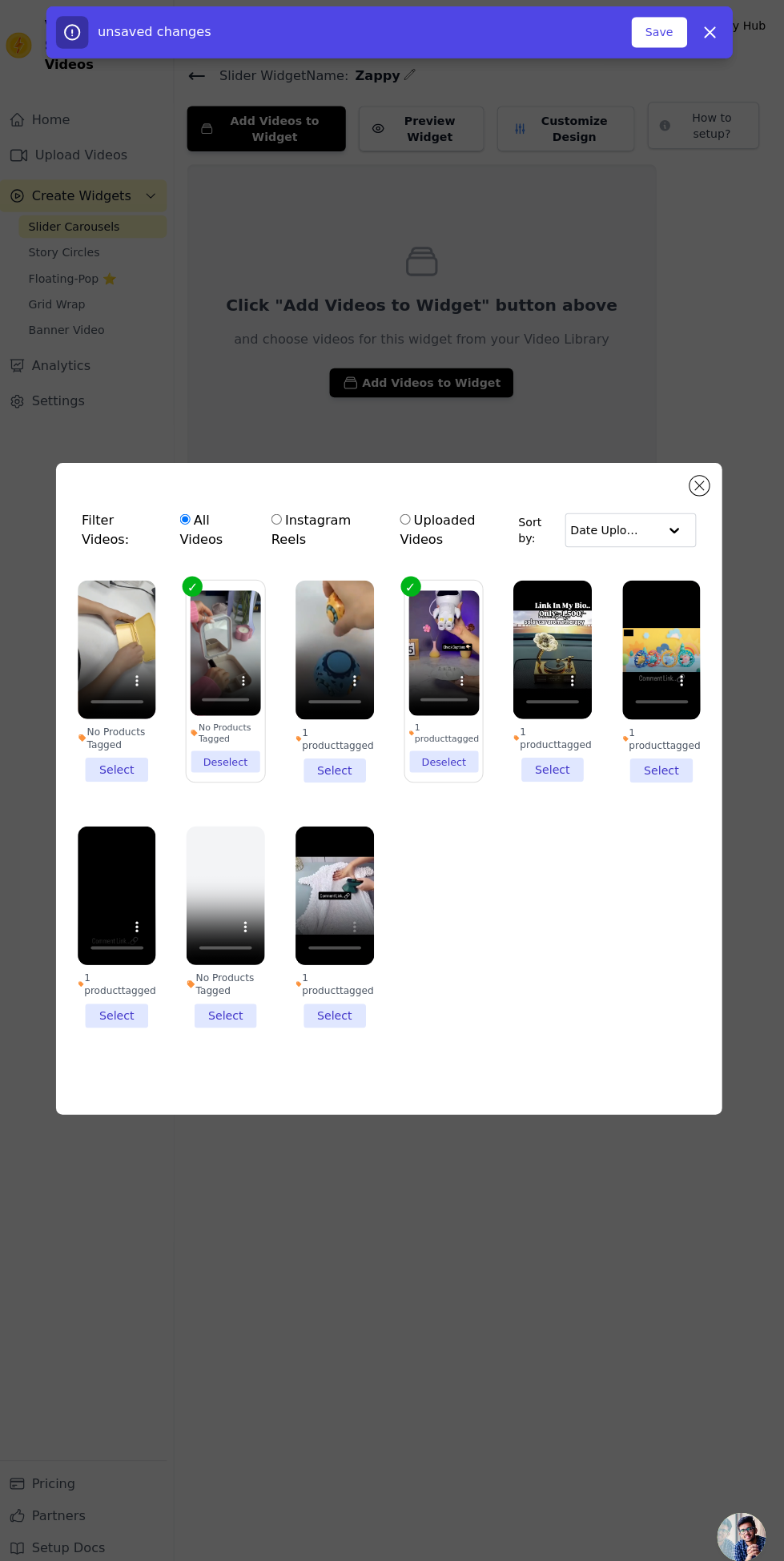
click at [354, 1018] on li "1 product tagged Select" at bounding box center [338, 917] width 78 height 200
click at [0, 0] on input "1 product tagged Select" at bounding box center [0, 0] width 0 height 0
click at [622, 24] on div "unsaved changes" at bounding box center [347, 32] width 570 height 32
click at [640, 31] on button "Save" at bounding box center [659, 33] width 54 height 31
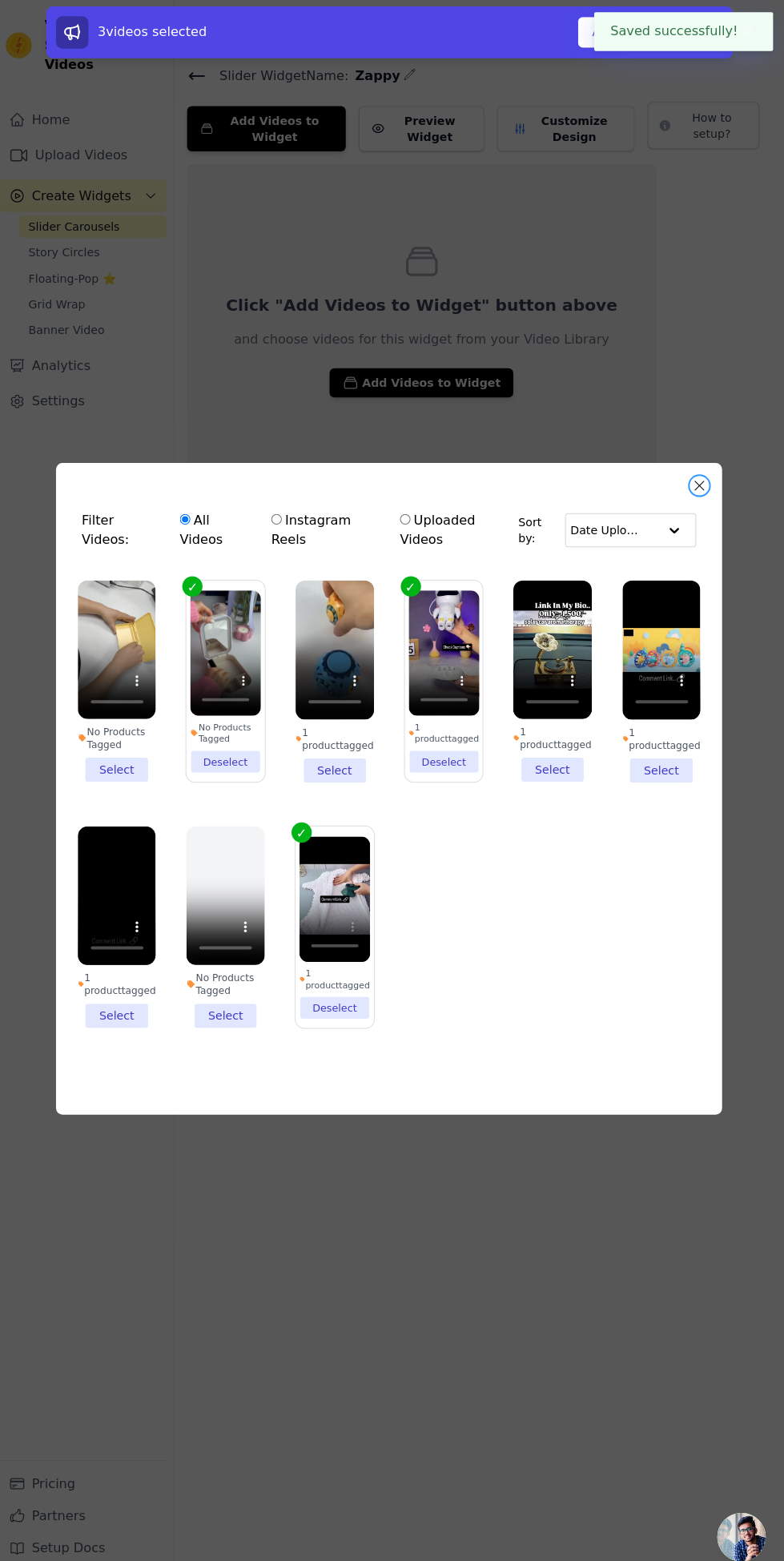
click at [699, 490] on button "Close modal" at bounding box center [699, 480] width 19 height 19
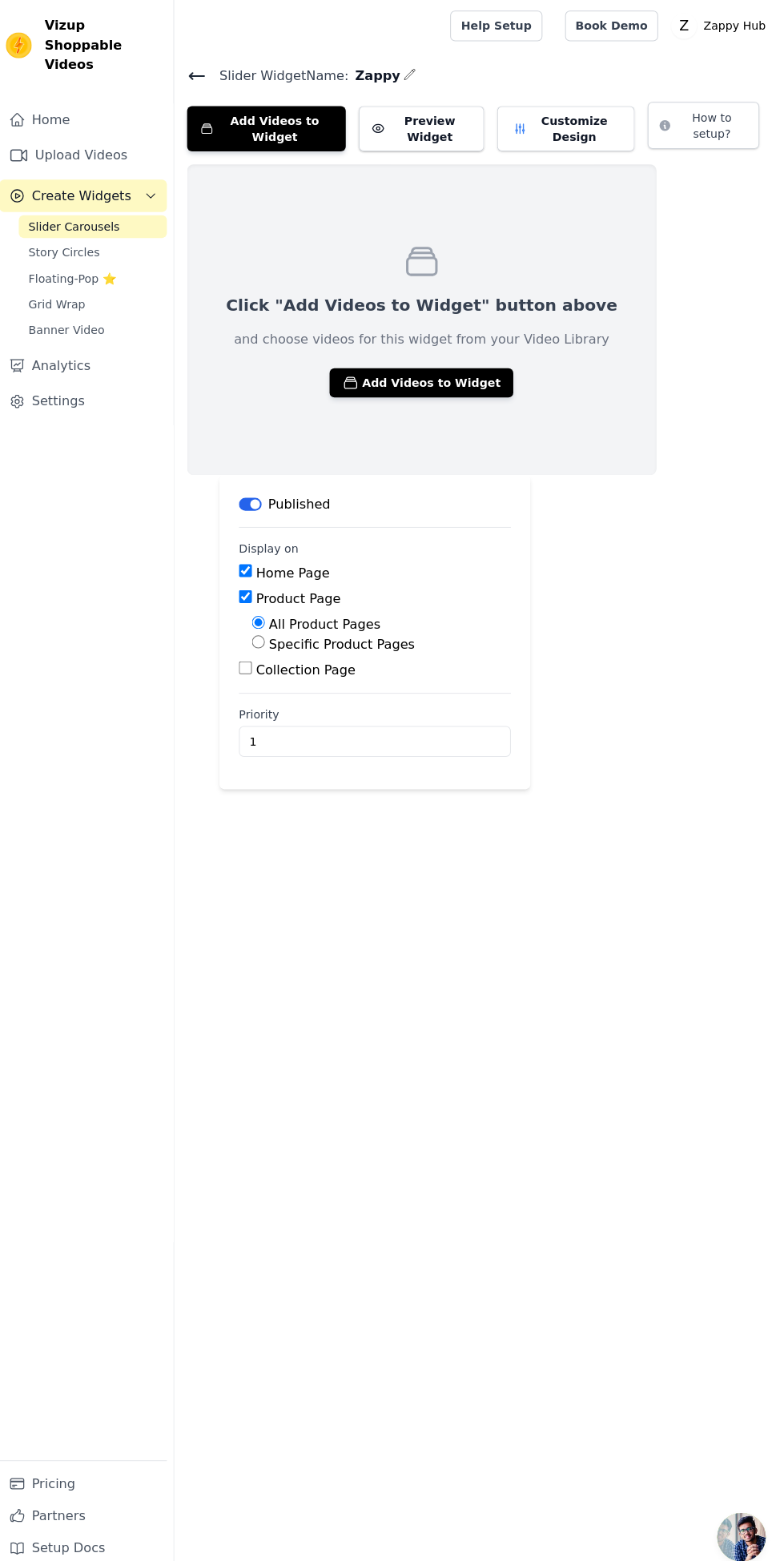
click at [406, 73] on icon "button" at bounding box center [412, 73] width 13 height 13
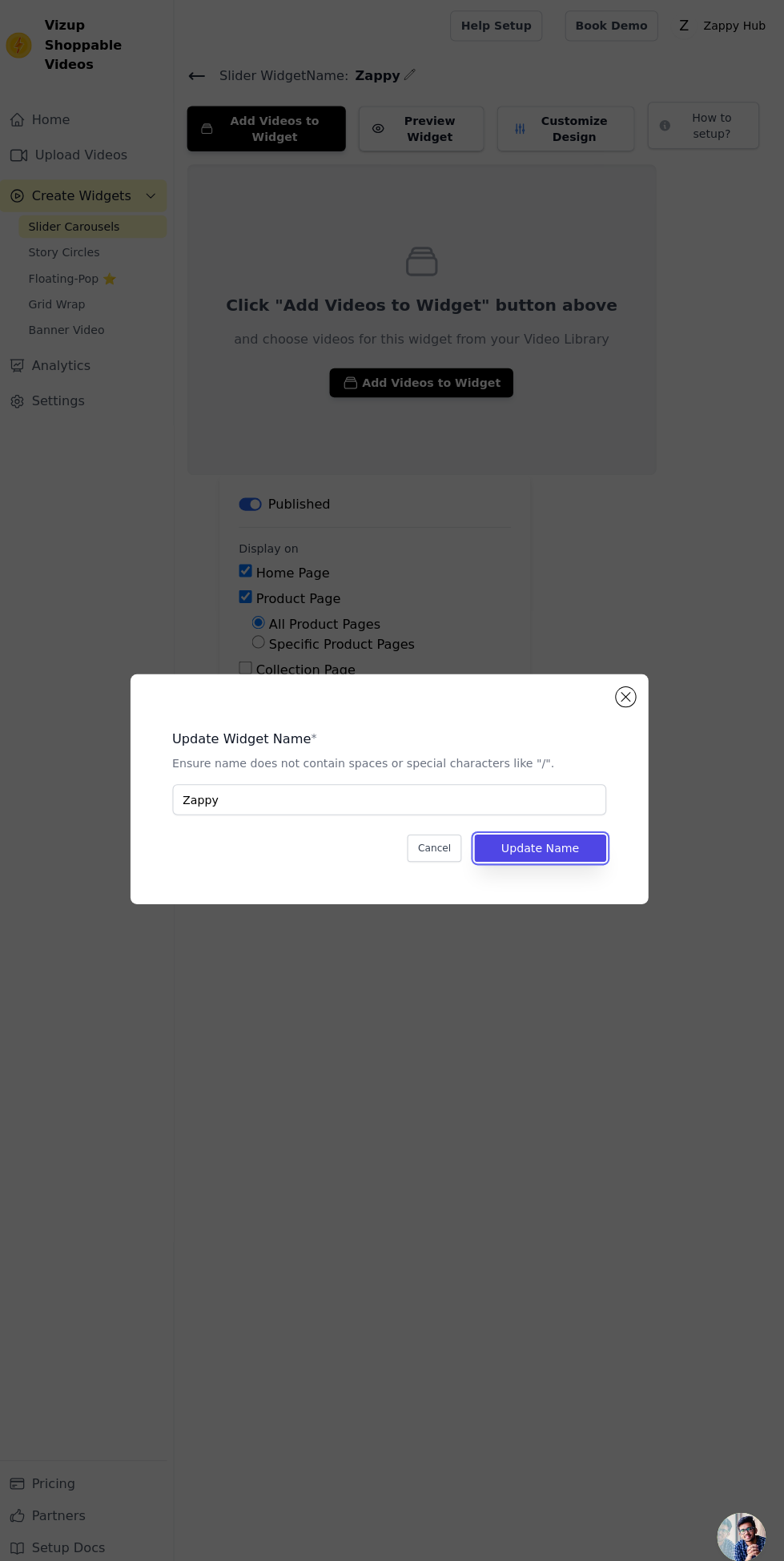
click at [575, 853] on button "Update Name" at bounding box center [541, 839] width 130 height 27
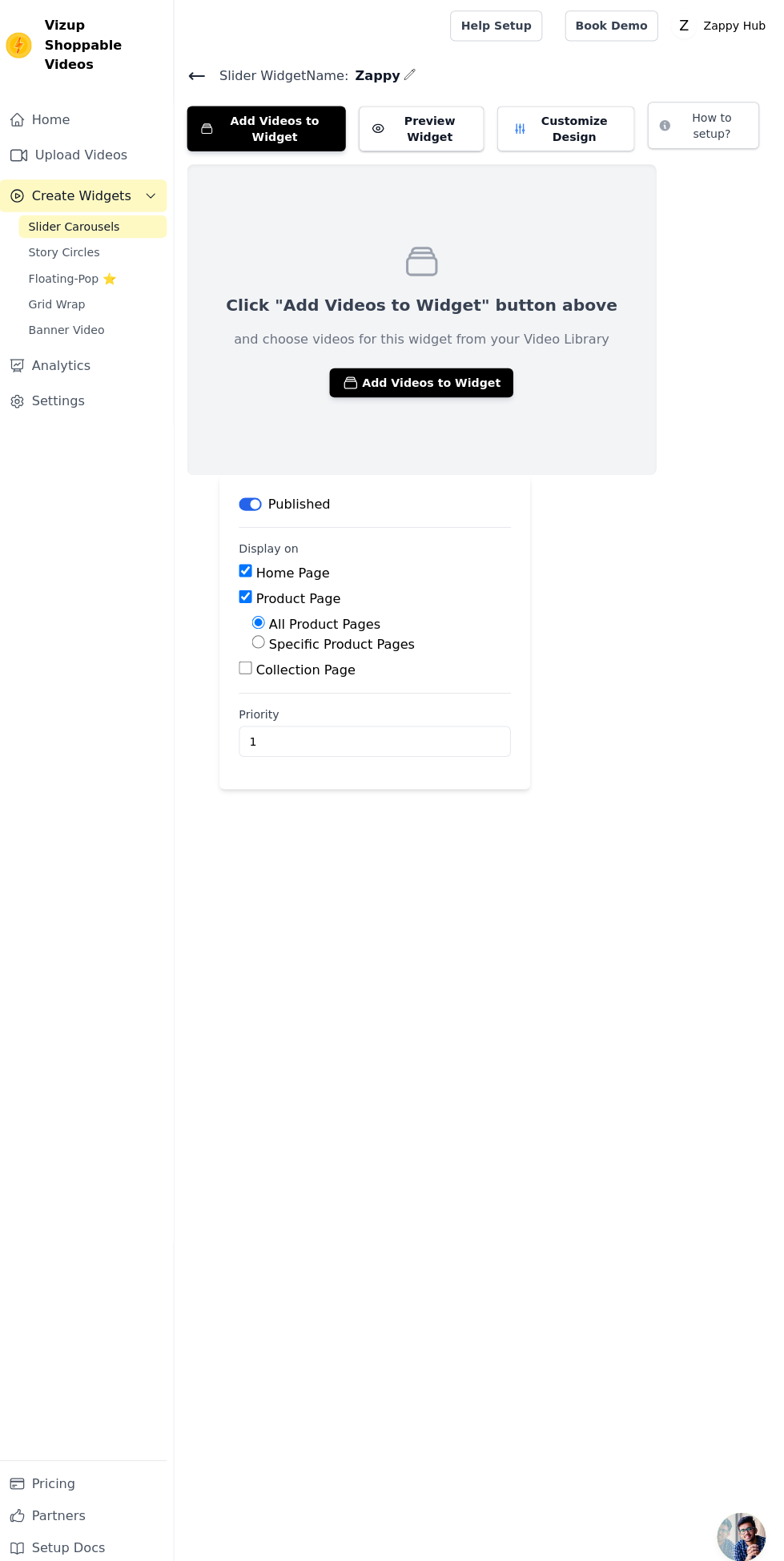
click at [418, 109] on button "Preview Widget" at bounding box center [423, 127] width 124 height 44
click at [412, 374] on button "Add Videos to Widget" at bounding box center [424, 379] width 182 height 29
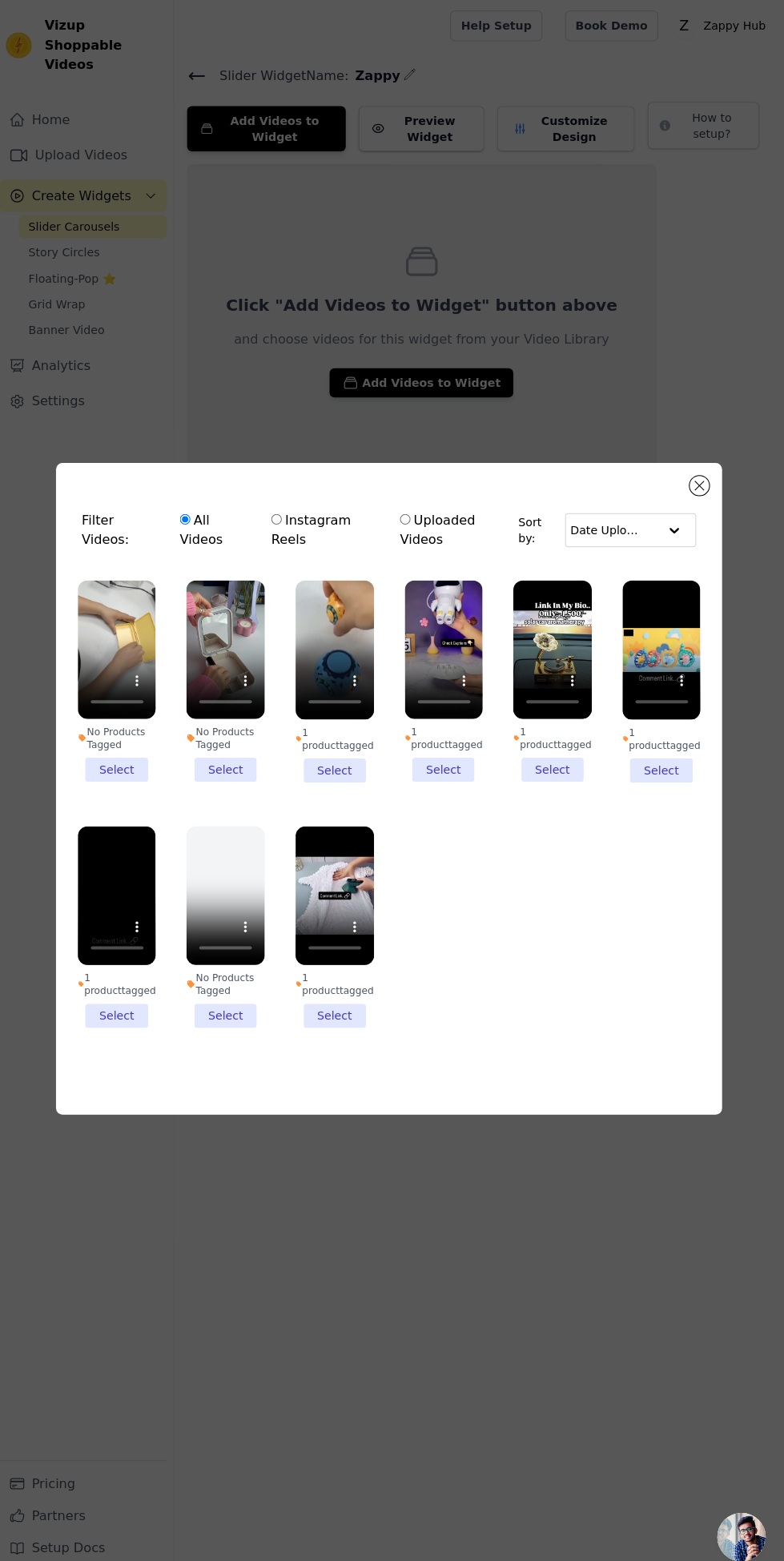
click at [138, 774] on li "No Products Tagged Select" at bounding box center [123, 674] width 78 height 200
click at [0, 0] on input "No Products Tagged Select" at bounding box center [0, 0] width 0 height 0
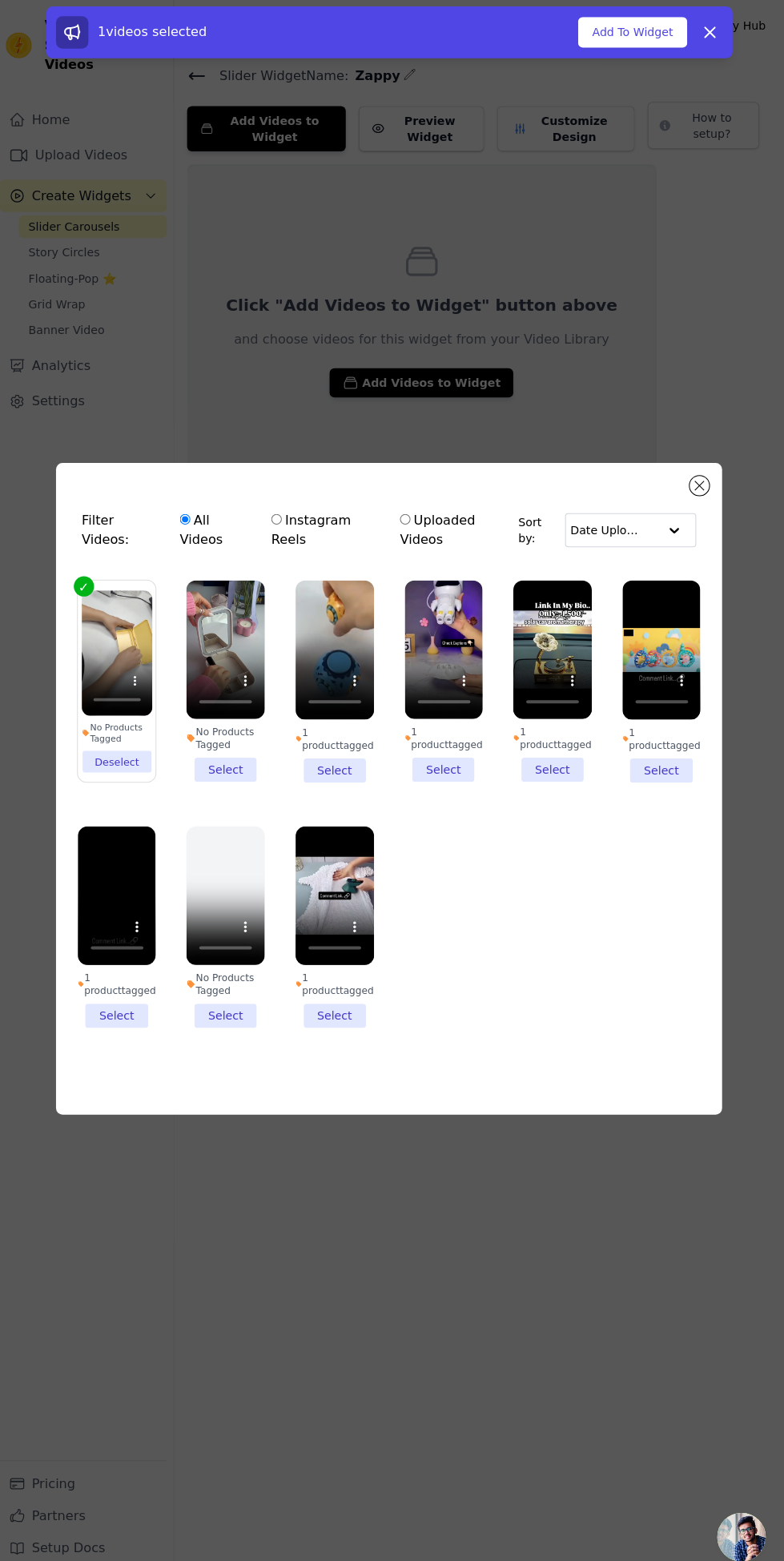
click at [246, 774] on li "No Products Tagged Select" at bounding box center [230, 674] width 78 height 200
click at [0, 0] on input "No Products Tagged Select" at bounding box center [0, 0] width 0 height 0
click at [359, 1018] on li "1 product tagged Select" at bounding box center [338, 917] width 78 height 200
click at [0, 0] on input "1 product tagged Select" at bounding box center [0, 0] width 0 height 0
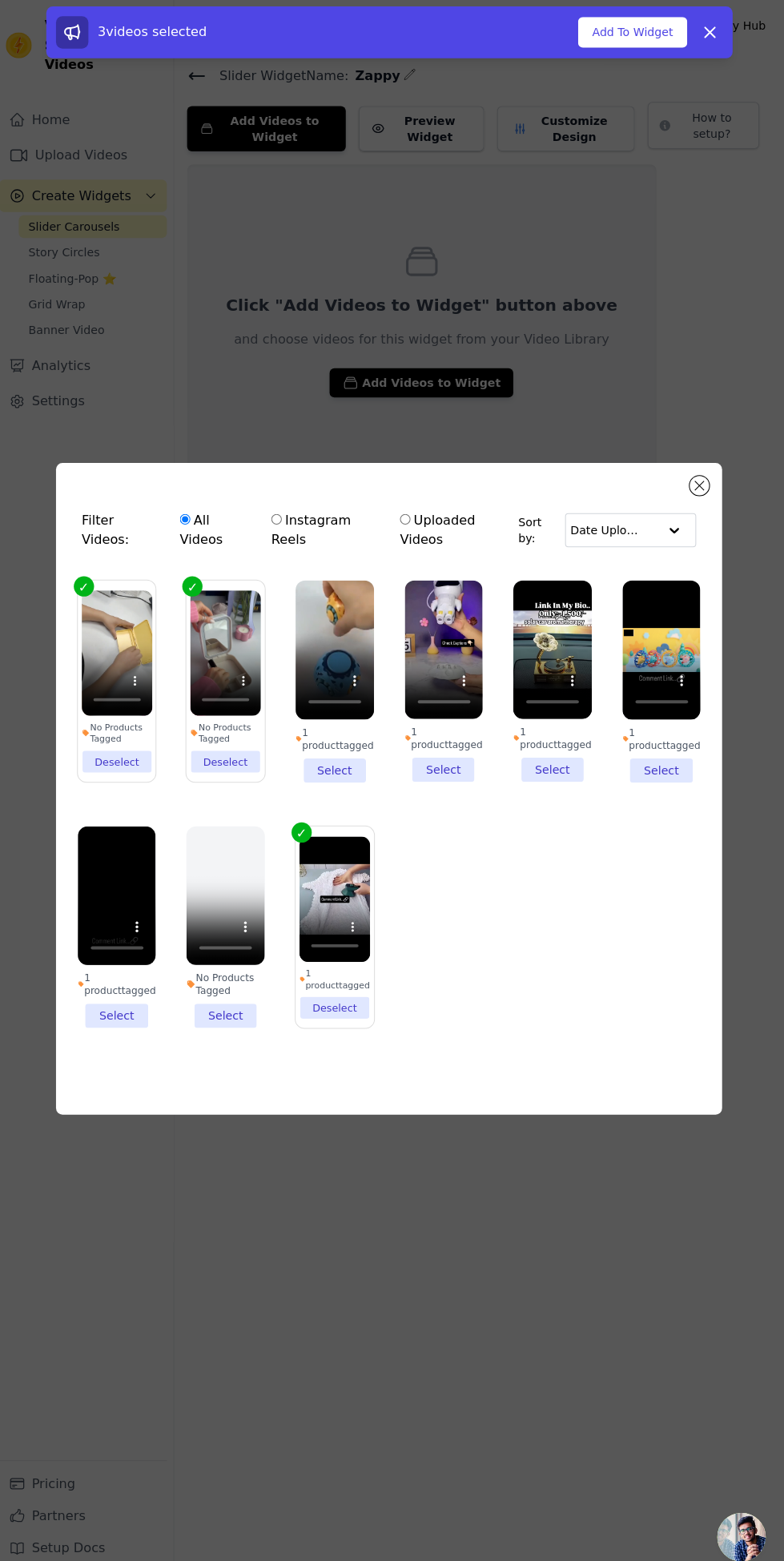
click at [411, 519] on input "Uploaded Videos" at bounding box center [407, 513] width 10 height 10
radio input "true"
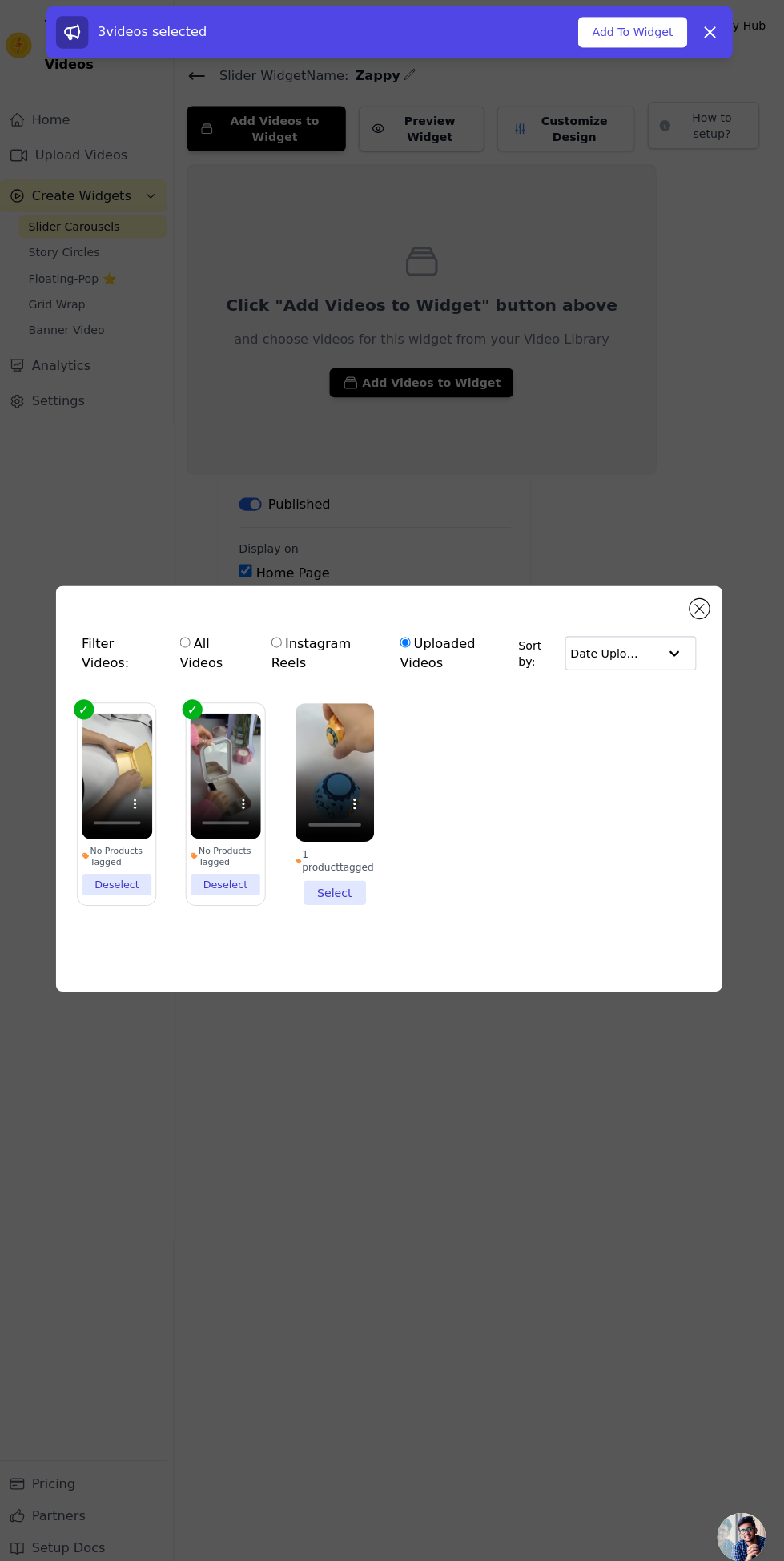
click at [140, 886] on li "No Products Tagged Deselect" at bounding box center [122, 795] width 70 height 180
click at [0, 0] on input "No Products Tagged Deselect" at bounding box center [0, 0] width 0 height 0
click at [140, 897] on li "No Products Tagged Select" at bounding box center [123, 796] width 78 height 200
click at [0, 0] on input "No Products Tagged Select" at bounding box center [0, 0] width 0 height 0
click at [206, 666] on label "All Videos" at bounding box center [218, 646] width 70 height 40
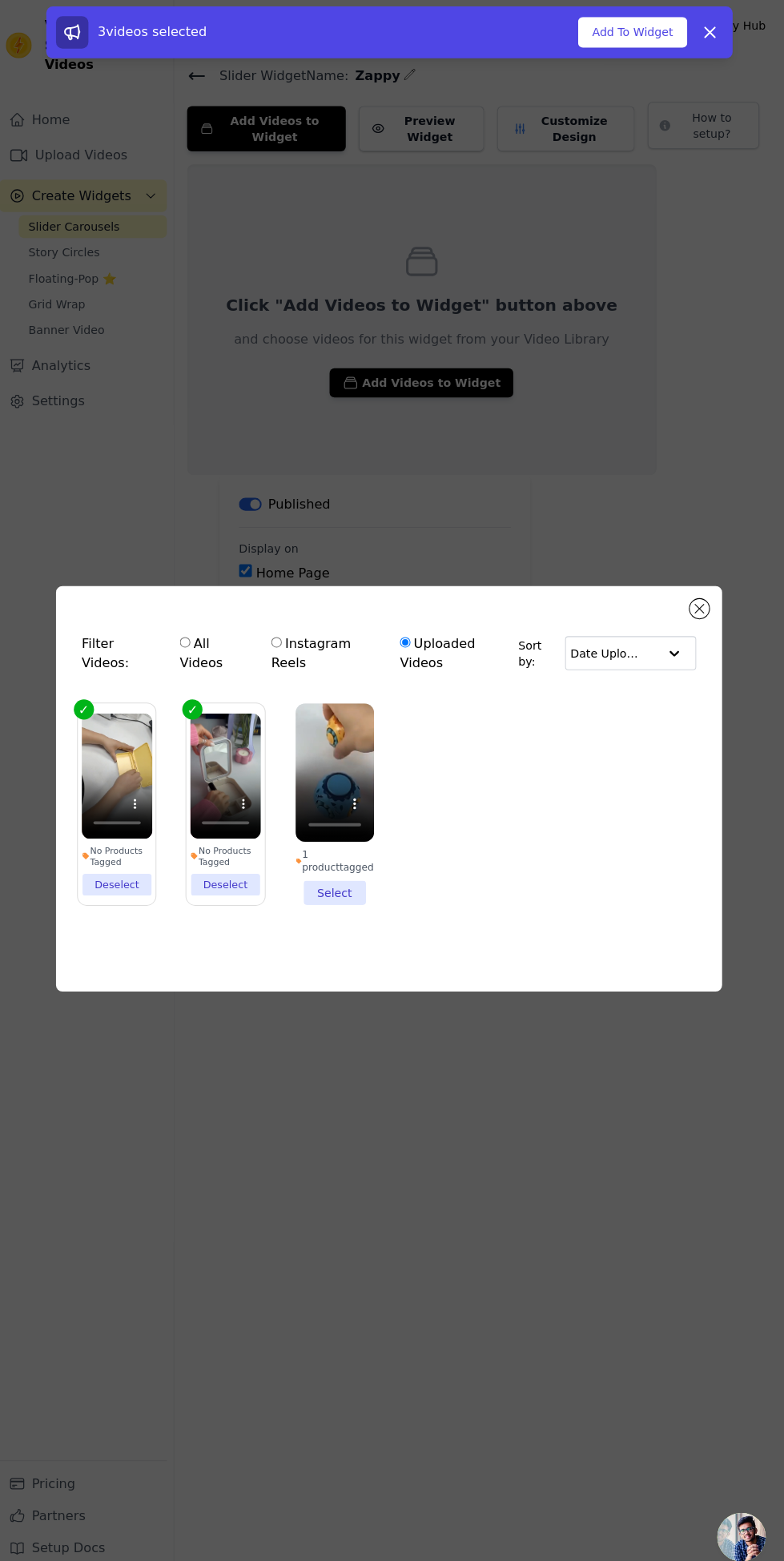
click at [196, 641] on input "All Videos" at bounding box center [189, 635] width 10 height 10
radio input "true"
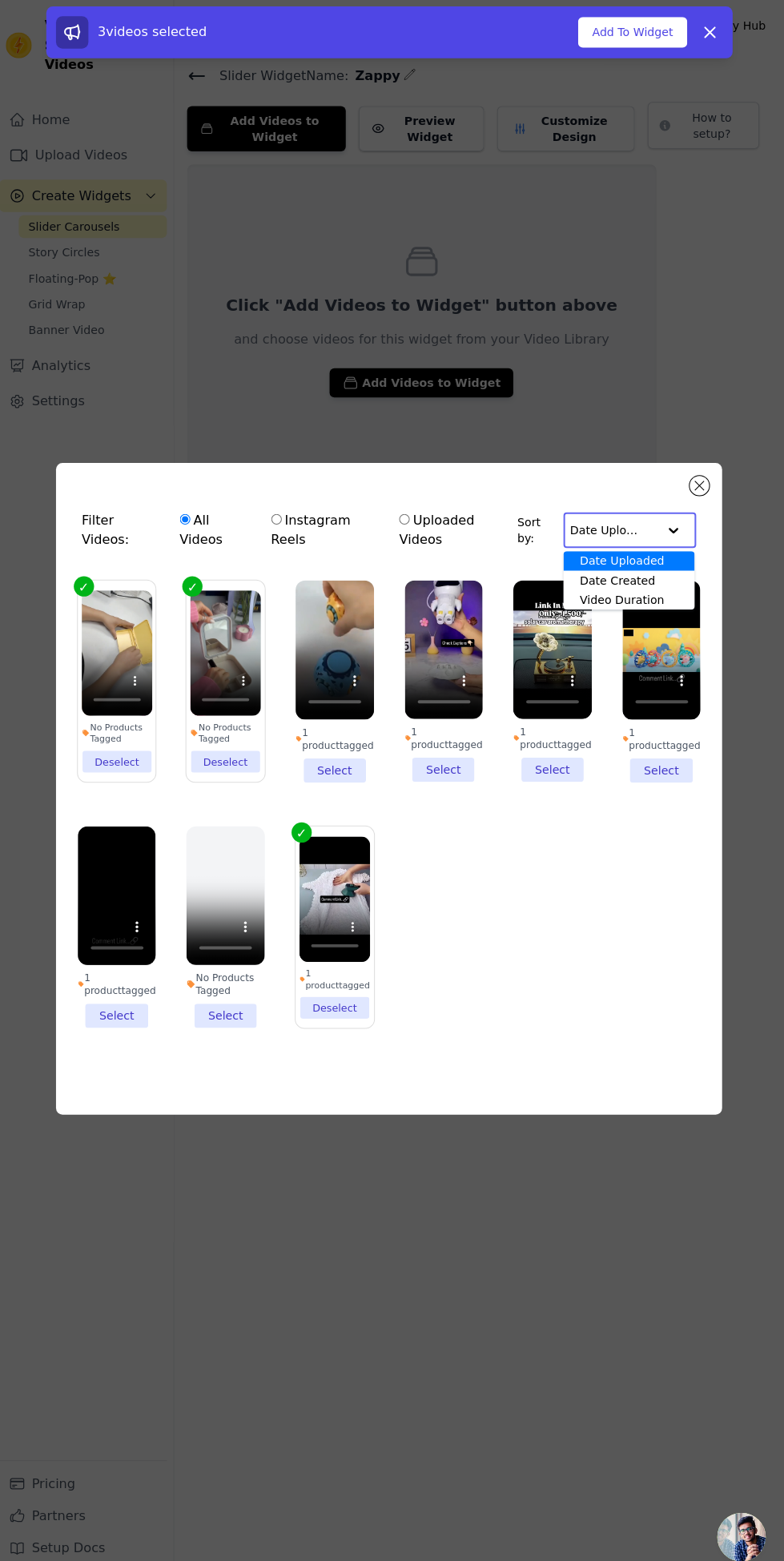
click at [640, 540] on input "text" at bounding box center [614, 524] width 86 height 32
click at [649, 540] on input "text" at bounding box center [614, 524] width 86 height 32
click at [620, 24] on button "Add To Widget" at bounding box center [633, 33] width 107 height 31
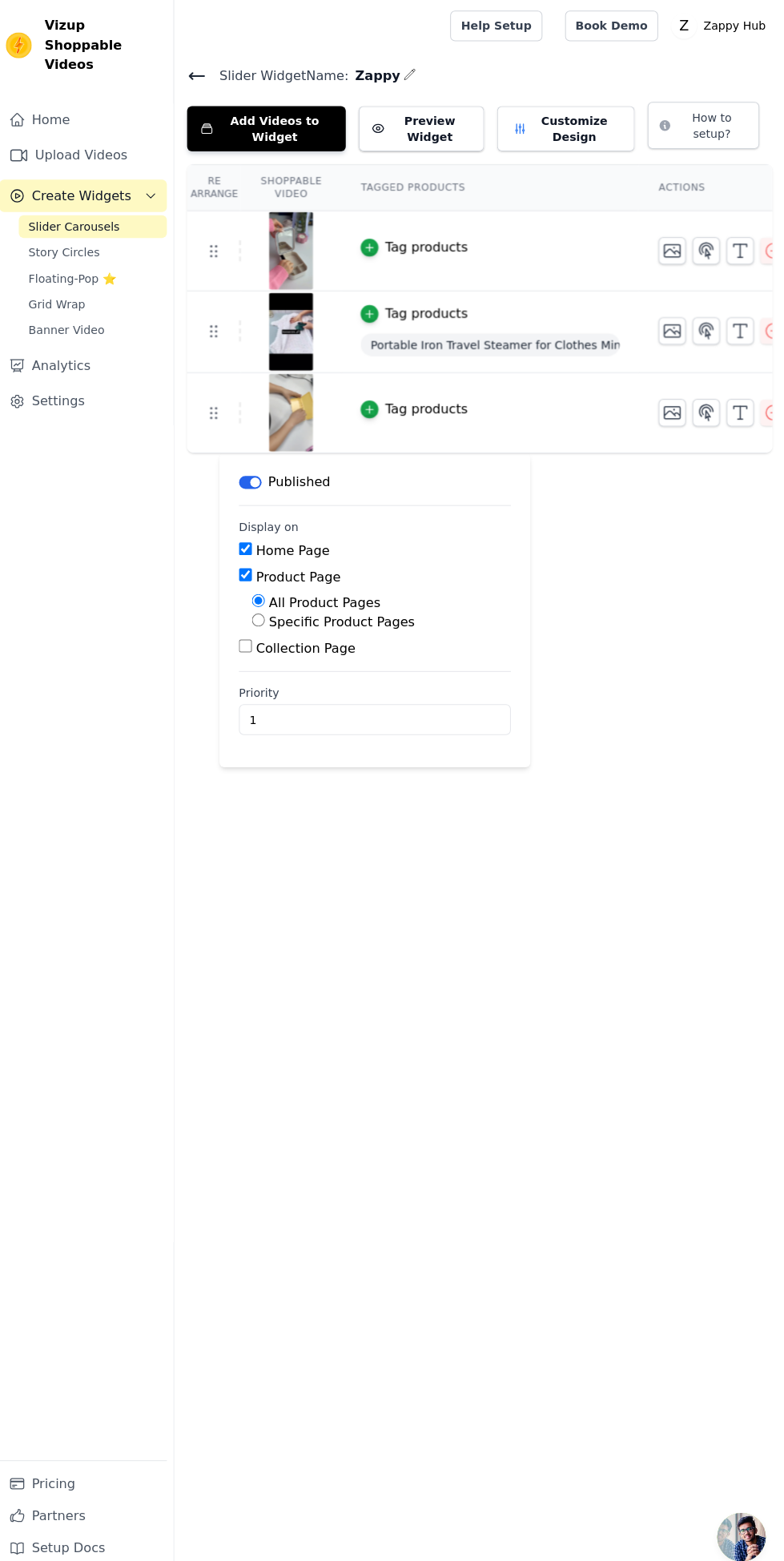
click at [765, 403] on icon "button" at bounding box center [771, 408] width 19 height 19
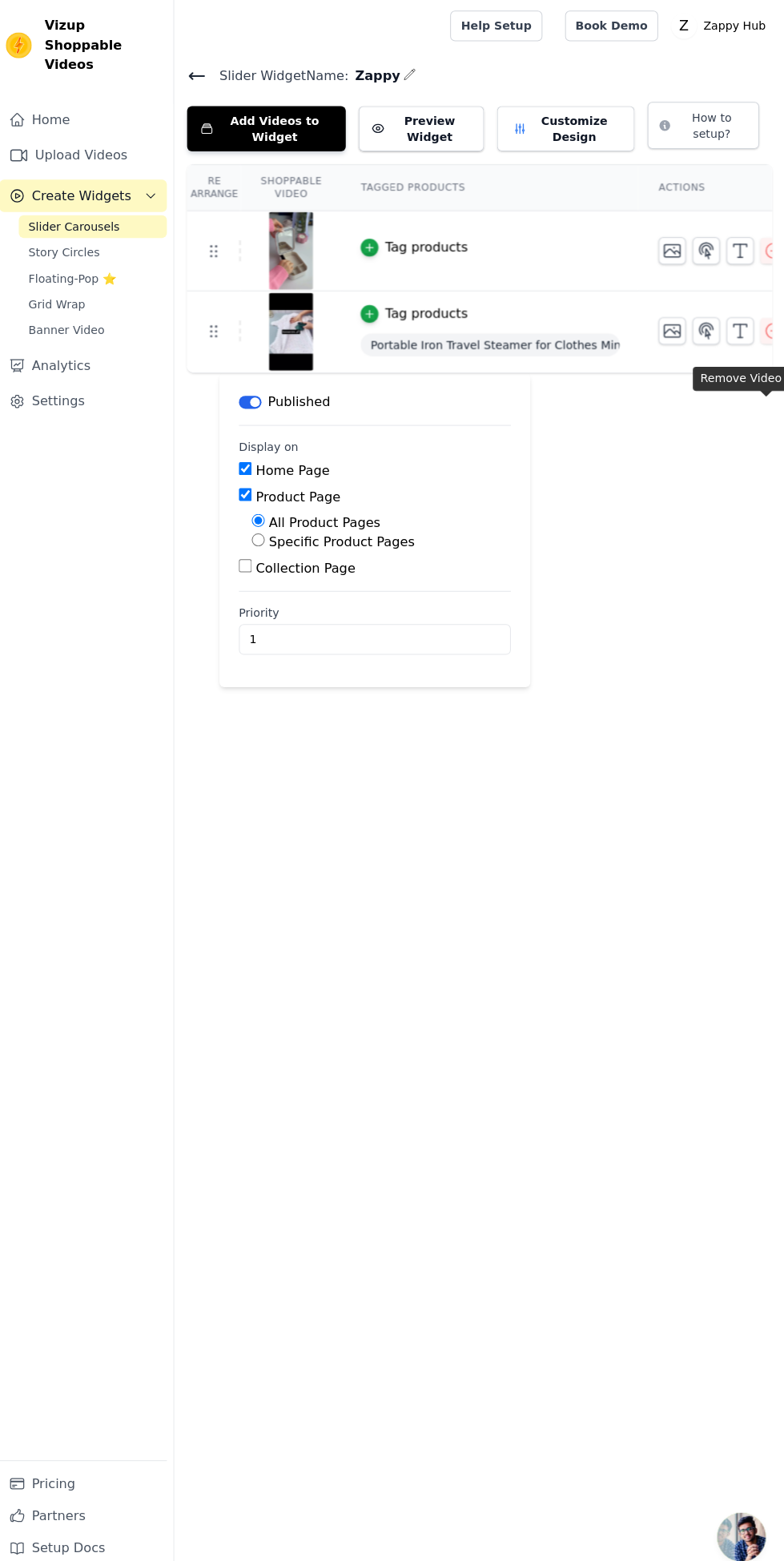
click at [308, 490] on label "Product Page" at bounding box center [302, 491] width 84 height 15
click at [256, 490] on input "Product Page" at bounding box center [250, 490] width 13 height 13
checkbox input "false"
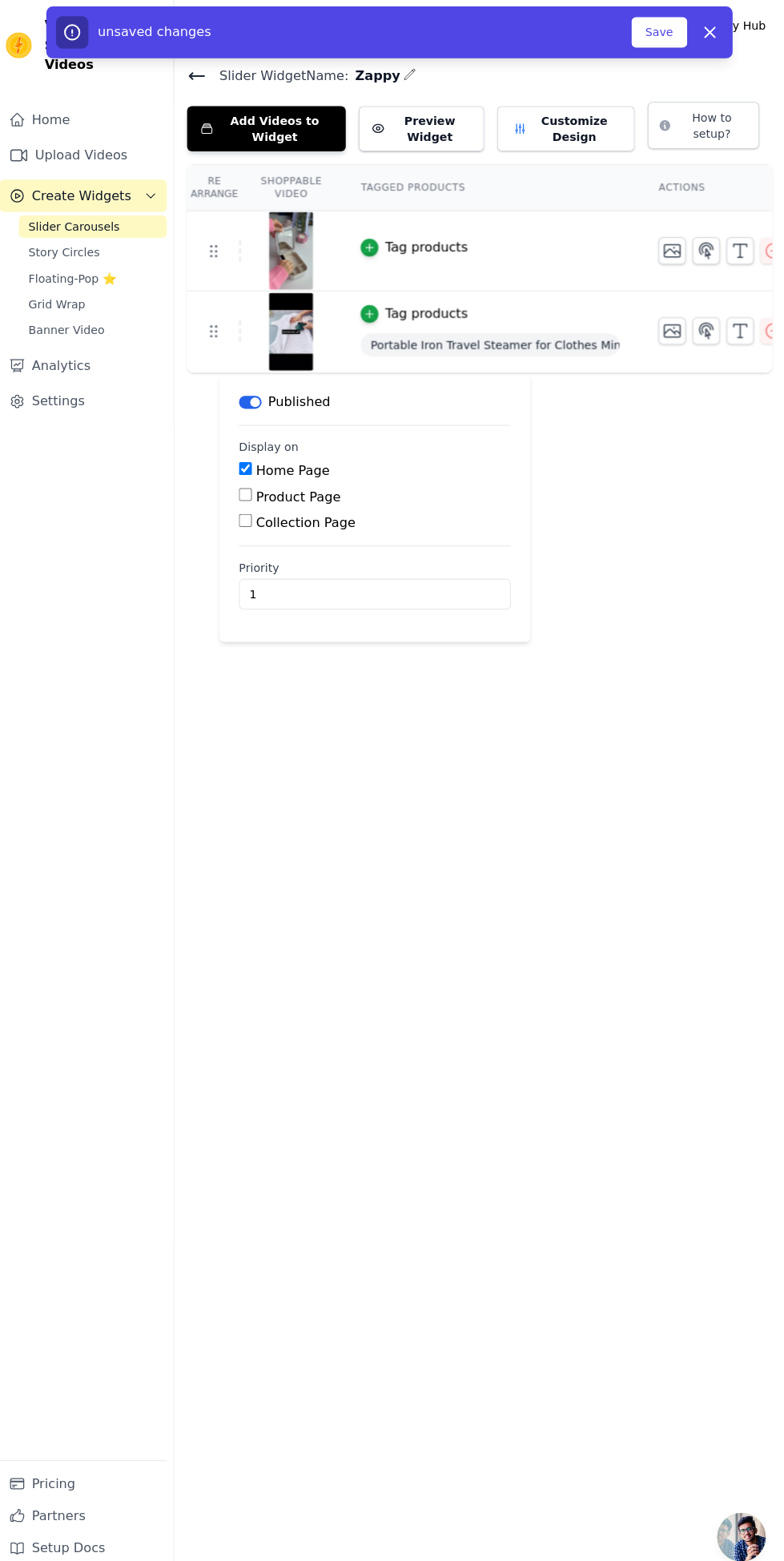
click at [648, 24] on button "Save" at bounding box center [659, 33] width 54 height 31
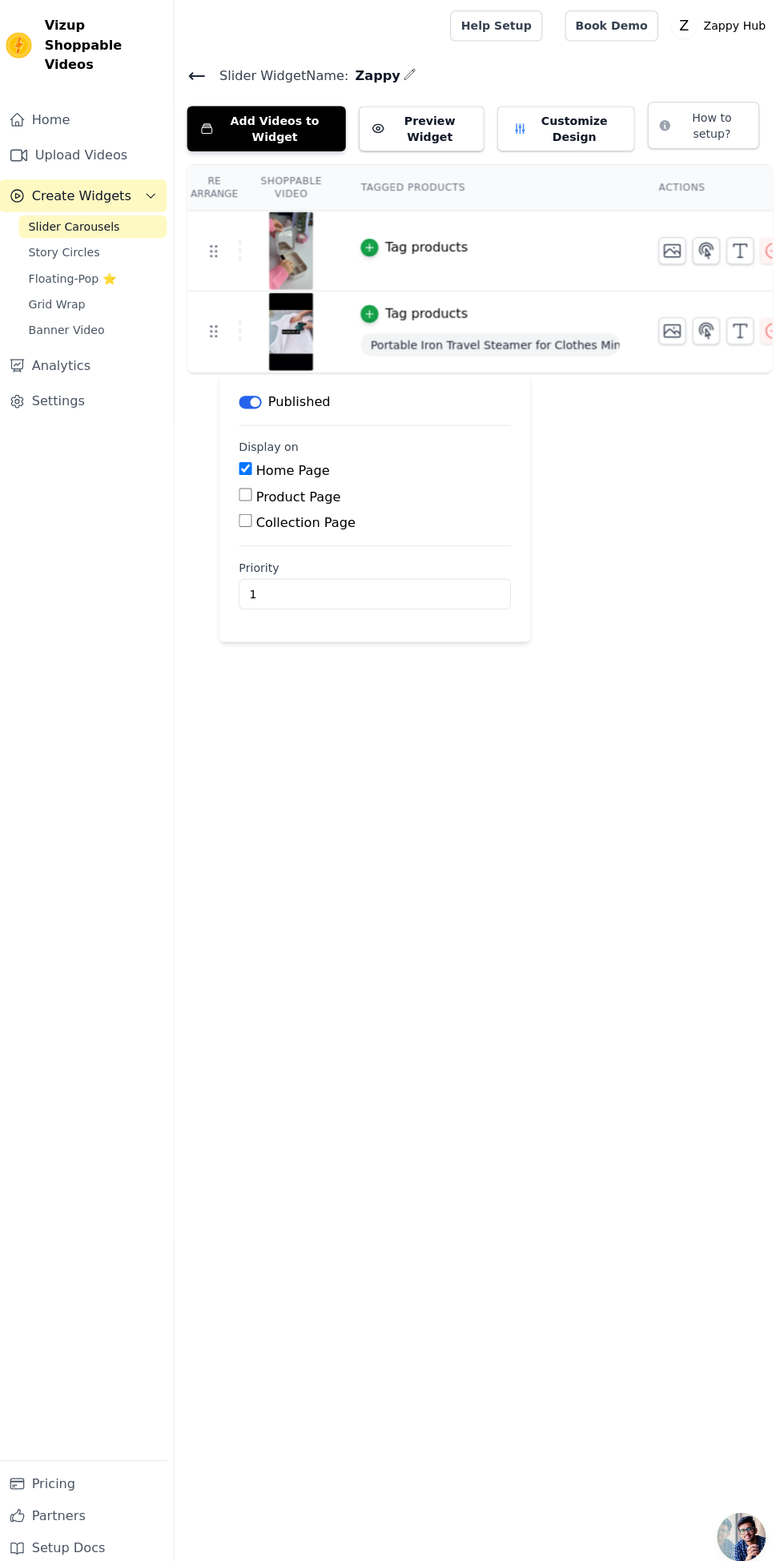
click at [287, 119] on button "Add Videos to Widget" at bounding box center [270, 127] width 157 height 44
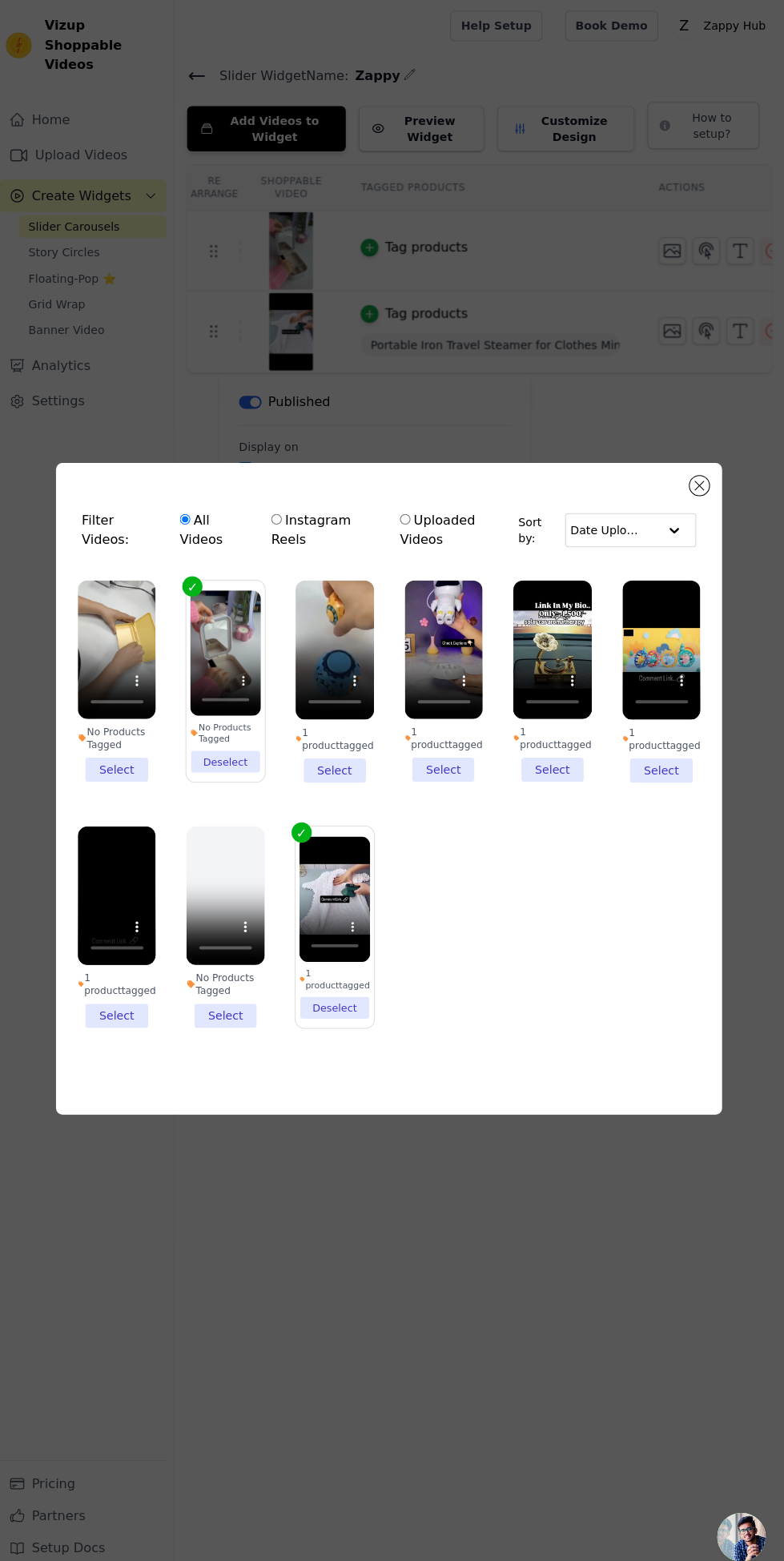
click at [286, 519] on input "Instagram Reels" at bounding box center [280, 513] width 10 height 10
radio input "true"
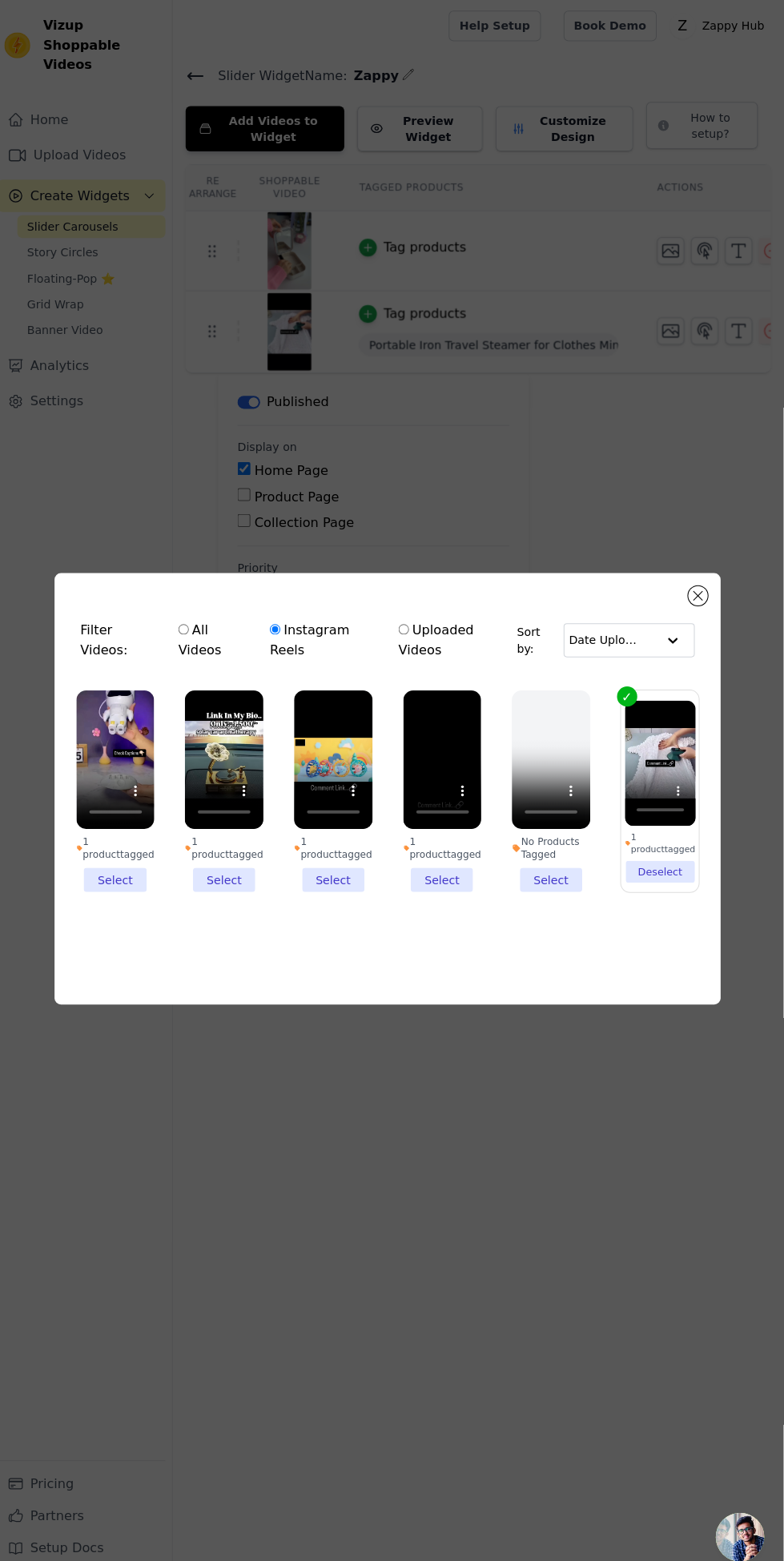
click at [139, 884] on li "1 product tagged Select" at bounding box center [123, 783] width 78 height 200
click at [0, 0] on input "1 product tagged Select" at bounding box center [0, 0] width 0 height 0
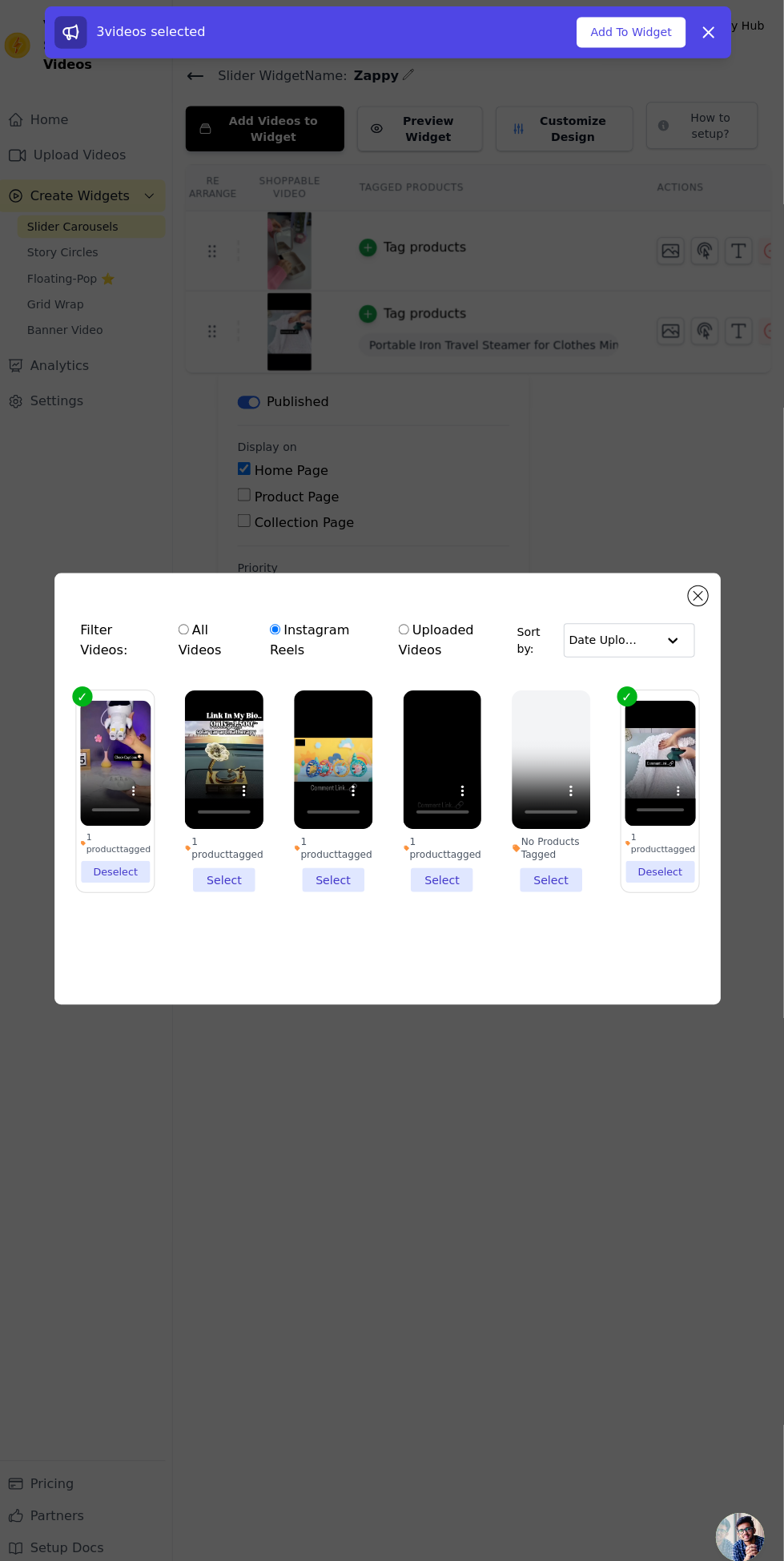
click at [622, 19] on button "Add To Widget" at bounding box center [633, 33] width 107 height 31
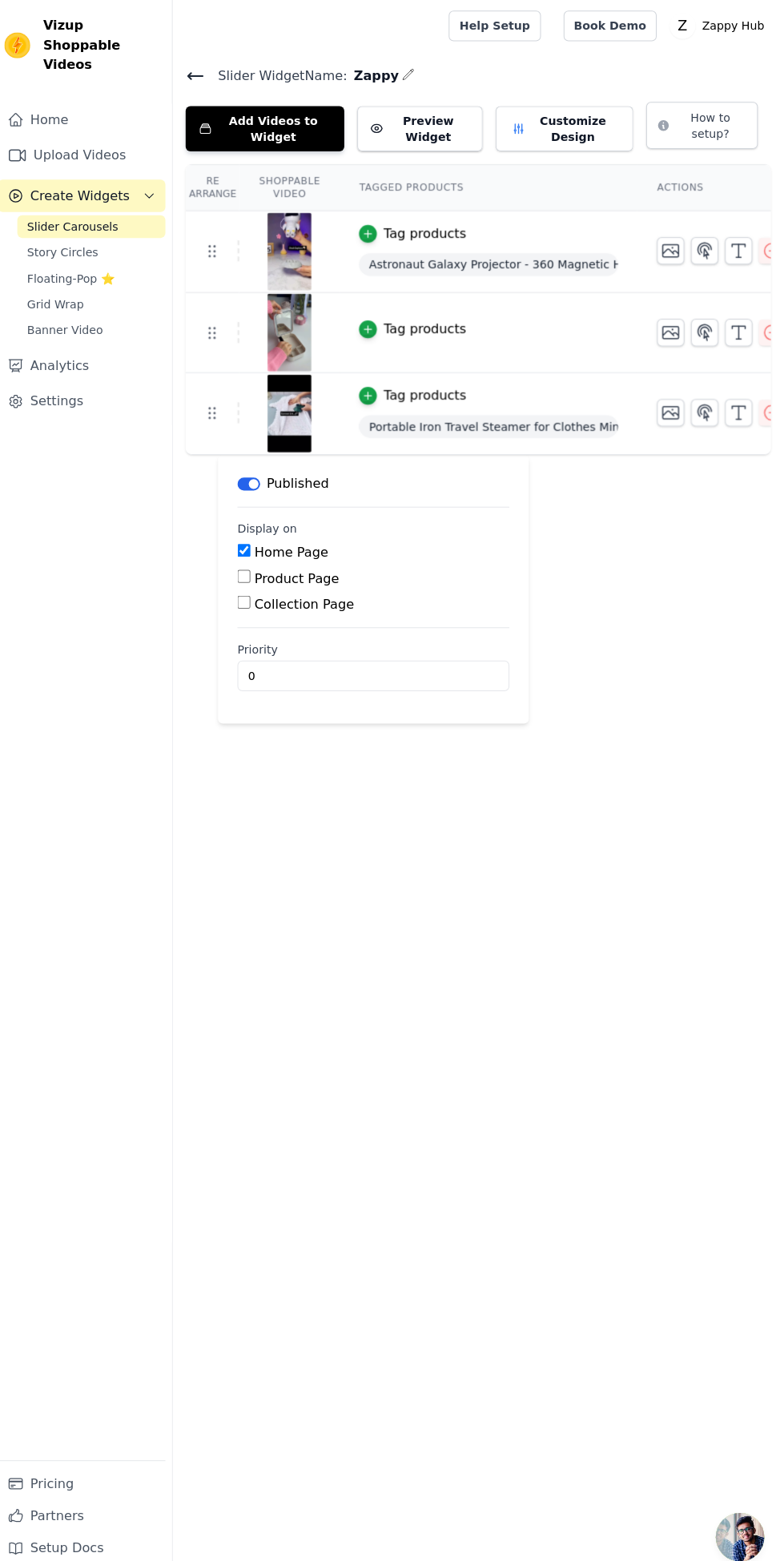
click at [105, 102] on link "Home" at bounding box center [89, 118] width 166 height 32
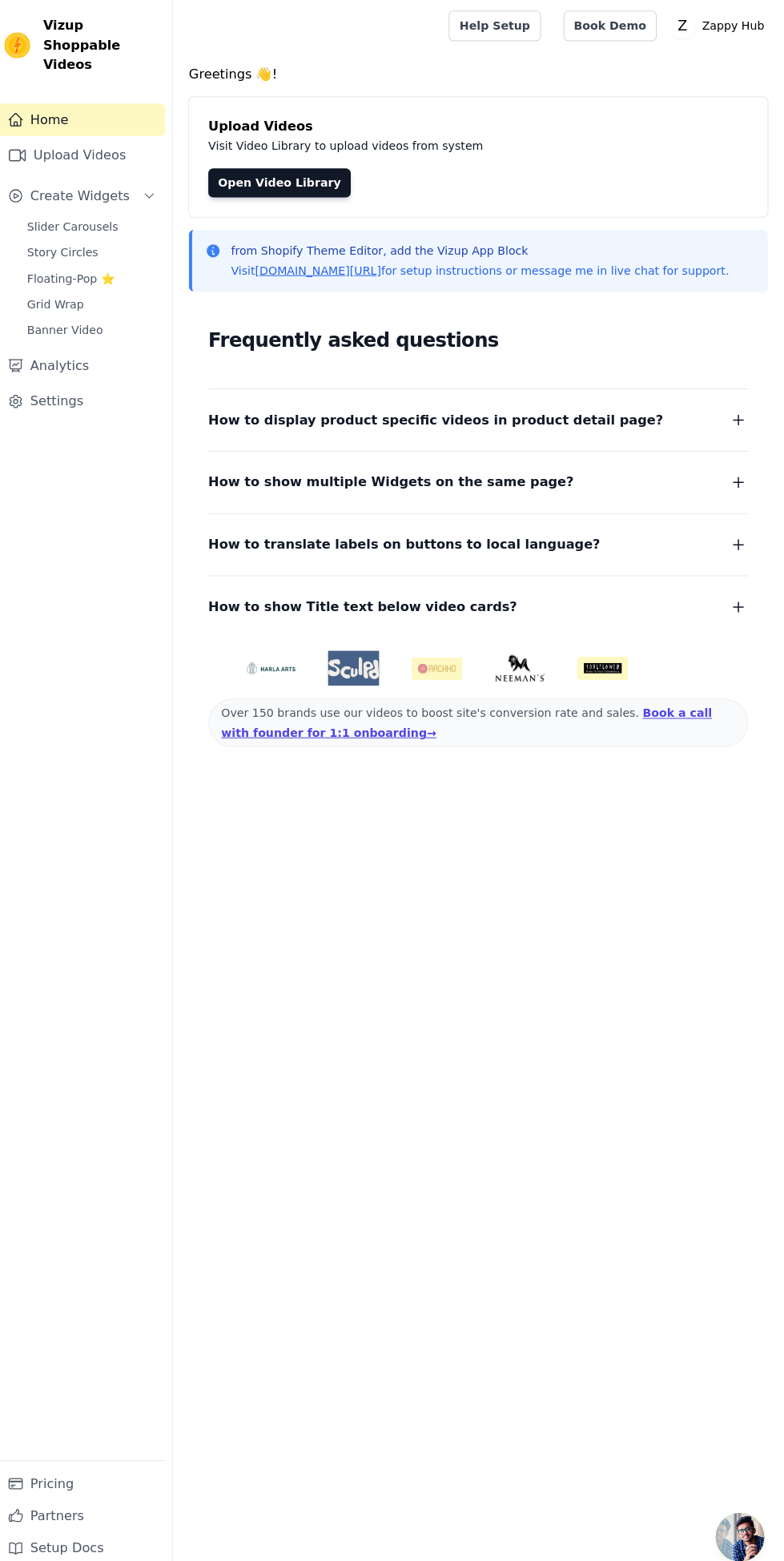
click at [604, 17] on link "Book Demo" at bounding box center [613, 25] width 92 height 31
